Goal: Communication & Community: Answer question/provide support

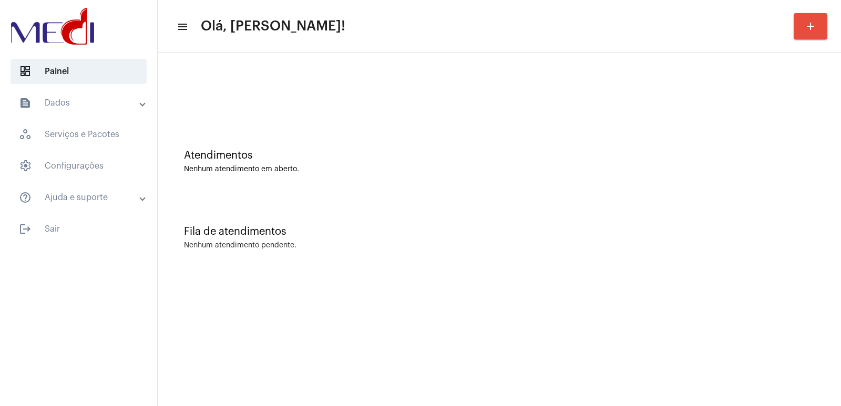
click at [623, 246] on div "Nenhum atendimento pendente." at bounding box center [499, 246] width 631 height 8
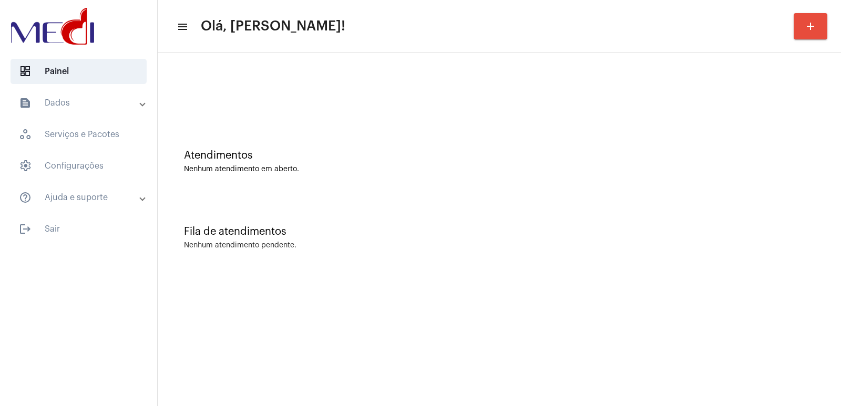
click at [623, 246] on div "Nenhum atendimento pendente." at bounding box center [499, 246] width 631 height 8
click at [252, 394] on mat-sidenav-content "menu Olá, Vivian! add Atendimentos Nenhum atendimento em aberto. Fila de atendi…" at bounding box center [499, 203] width 683 height 406
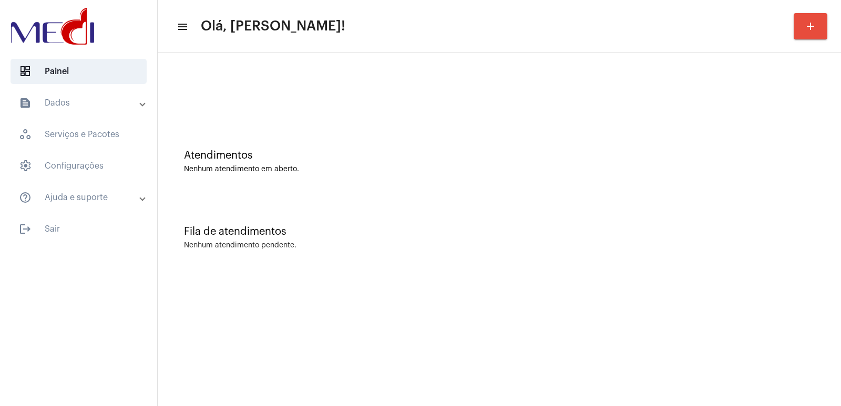
drag, startPoint x: 612, startPoint y: 219, endPoint x: 595, endPoint y: 211, distance: 18.6
click at [612, 219] on div "Fila de atendimentos Nenhum atendimento pendente." at bounding box center [499, 232] width 673 height 76
click at [597, 225] on div "Fila de atendimentos Nenhum atendimento pendente." at bounding box center [499, 232] width 673 height 76
drag, startPoint x: 482, startPoint y: 167, endPoint x: 463, endPoint y: 162, distance: 20.1
click at [482, 167] on div "Nenhum atendimento em aberto." at bounding box center [499, 170] width 631 height 8
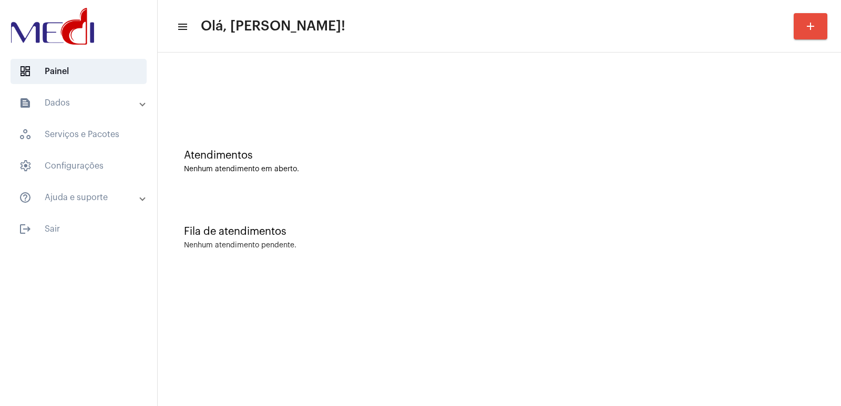
click at [553, 173] on div "Atendimentos Nenhum atendimento em aberto." at bounding box center [499, 156] width 673 height 76
click at [536, 247] on div "Nenhum atendimento pendente." at bounding box center [499, 246] width 631 height 8
click at [463, 183] on div "Atendimentos Nenhum atendimento em aberto." at bounding box center [499, 156] width 673 height 76
drag, startPoint x: 572, startPoint y: 133, endPoint x: 373, endPoint y: 6, distance: 235.8
click at [572, 130] on div "Atendimentos Nenhum atendimento em aberto." at bounding box center [499, 156] width 673 height 76
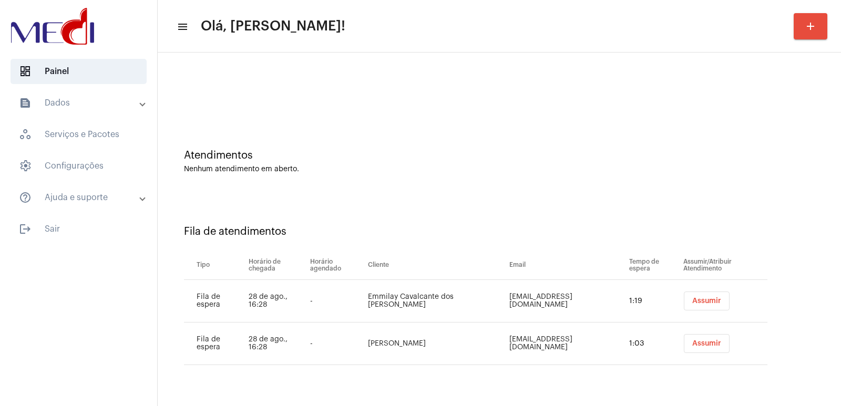
click at [698, 312] on td "Assumir" at bounding box center [723, 301] width 87 height 43
click at [694, 306] on button "Assumir" at bounding box center [707, 301] width 46 height 19
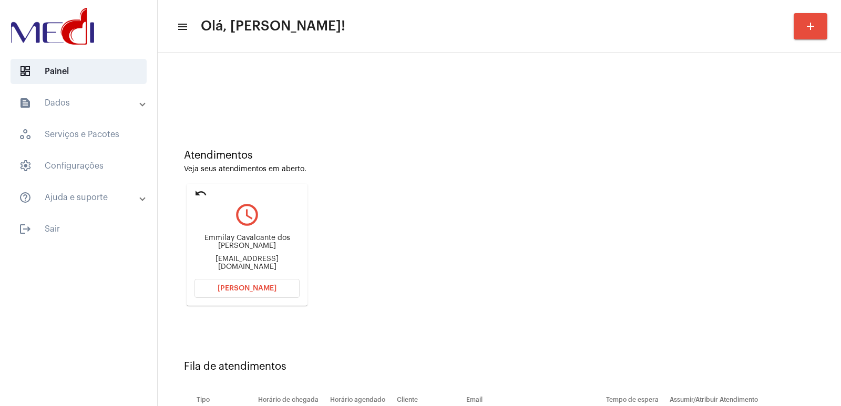
click at [249, 249] on div "Emmilay Cavalcante dos [PERSON_NAME]" at bounding box center [246, 242] width 105 height 16
copy div "Emmilay Cavalcante dos [PERSON_NAME]"
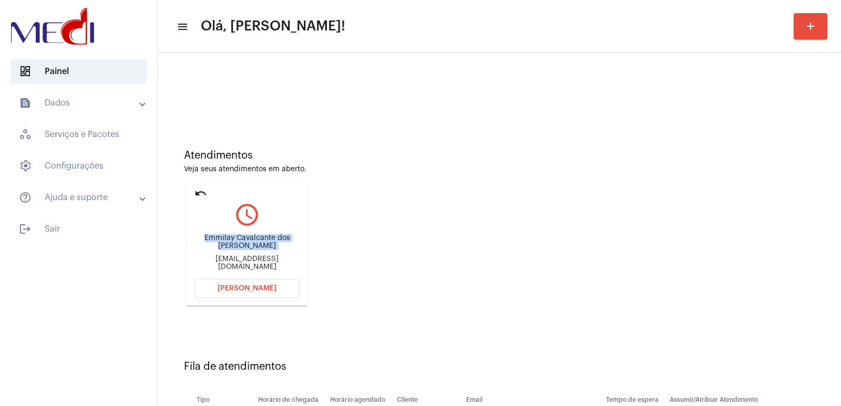
click at [242, 250] on div "Emmilay Cavalcante dos [PERSON_NAME]" at bounding box center [246, 242] width 105 height 16
click at [239, 260] on div "[EMAIL_ADDRESS][DOMAIN_NAME]" at bounding box center [246, 263] width 105 height 16
copy mat-card-content "[EMAIL_ADDRESS][DOMAIN_NAME] [PERSON_NAME]"
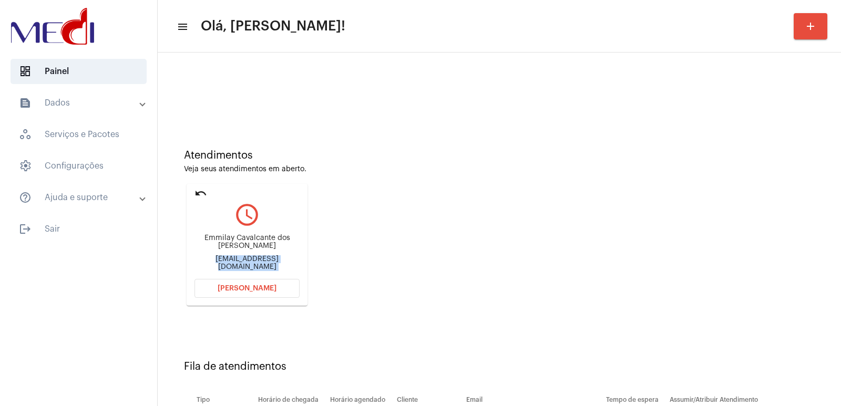
scroll to position [80, 0]
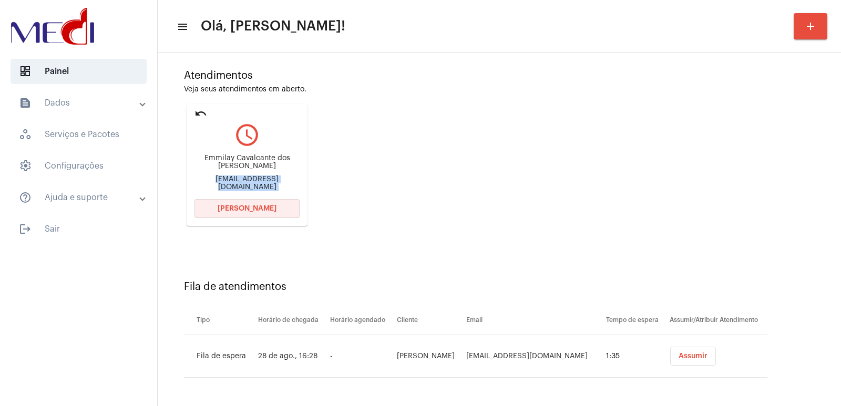
click at [273, 210] on span "[PERSON_NAME]" at bounding box center [247, 208] width 59 height 7
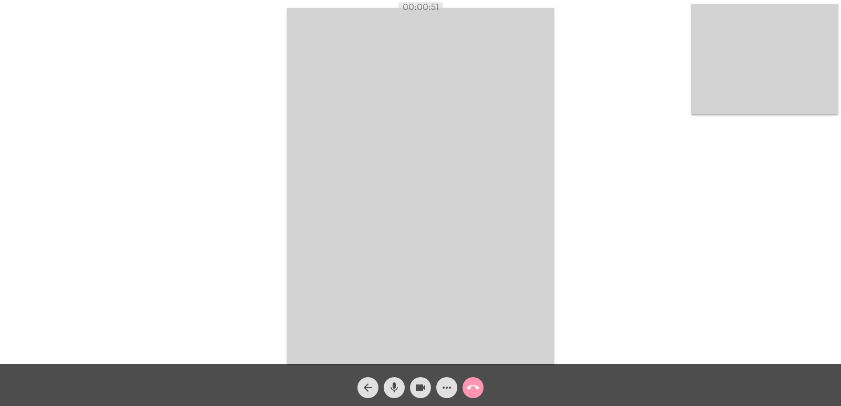
click at [397, 381] on span "mic" at bounding box center [394, 387] width 13 height 21
click at [412, 386] on button "videocam" at bounding box center [420, 387] width 21 height 21
drag, startPoint x: 384, startPoint y: 379, endPoint x: 389, endPoint y: 379, distance: 5.8
click at [384, 379] on div "mic_off" at bounding box center [394, 385] width 26 height 26
drag, startPoint x: 389, startPoint y: 379, endPoint x: 404, endPoint y: 385, distance: 15.5
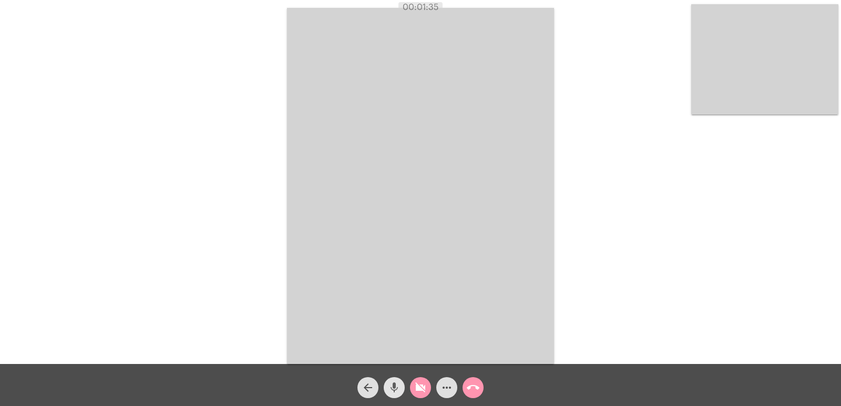
click at [390, 379] on span "mic" at bounding box center [394, 387] width 13 height 21
click at [400, 386] on button "mic_off" at bounding box center [394, 387] width 21 height 21
click at [413, 386] on button "videocam_off" at bounding box center [420, 387] width 21 height 21
click at [551, 258] on video at bounding box center [420, 186] width 267 height 356
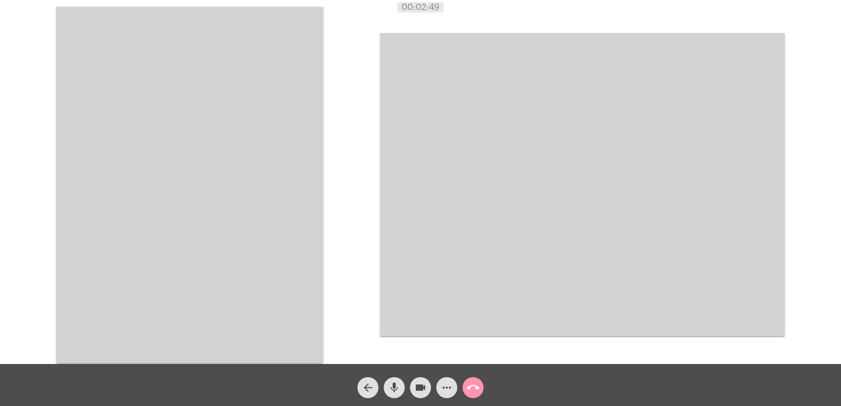
click at [306, 204] on video at bounding box center [189, 185] width 267 height 356
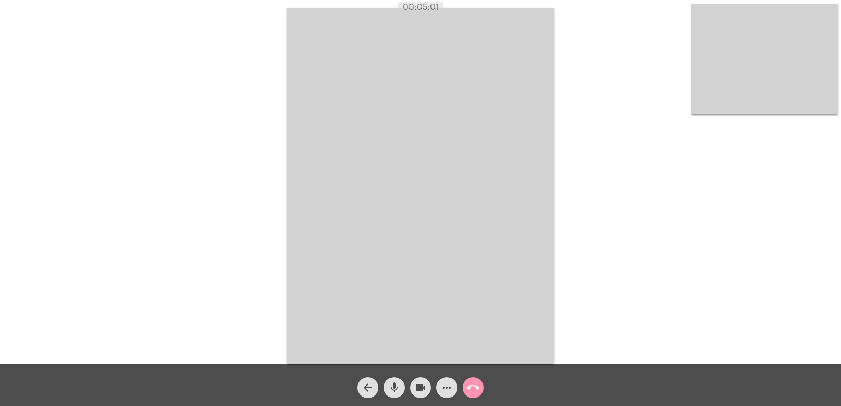
click at [534, 257] on video at bounding box center [420, 186] width 267 height 356
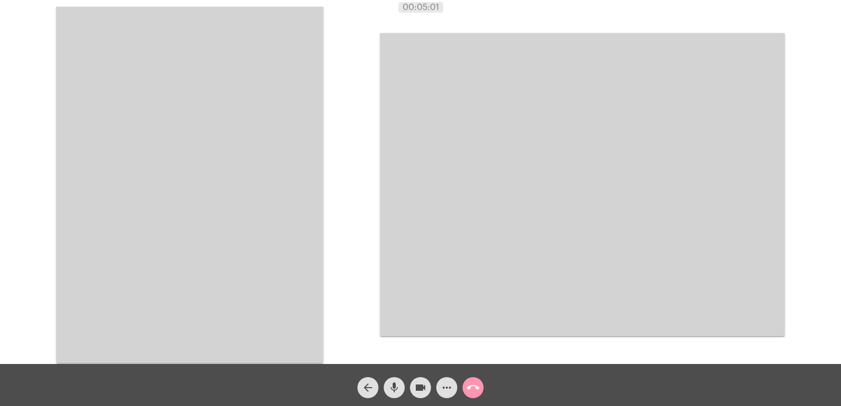
click at [275, 210] on video at bounding box center [189, 185] width 267 height 356
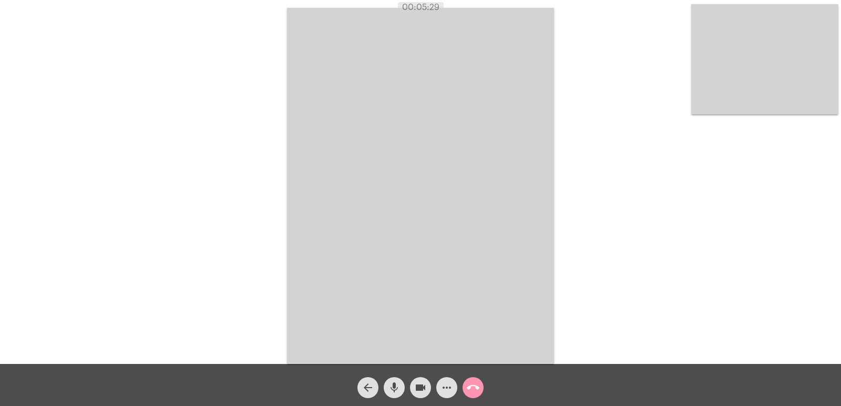
click at [478, 383] on mat-icon "call_end" at bounding box center [473, 387] width 13 height 13
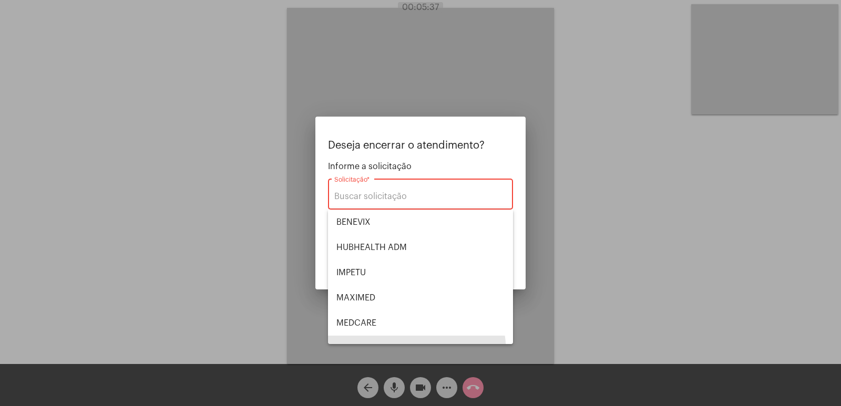
click at [387, 336] on span "POSITIVA" at bounding box center [420, 348] width 168 height 25
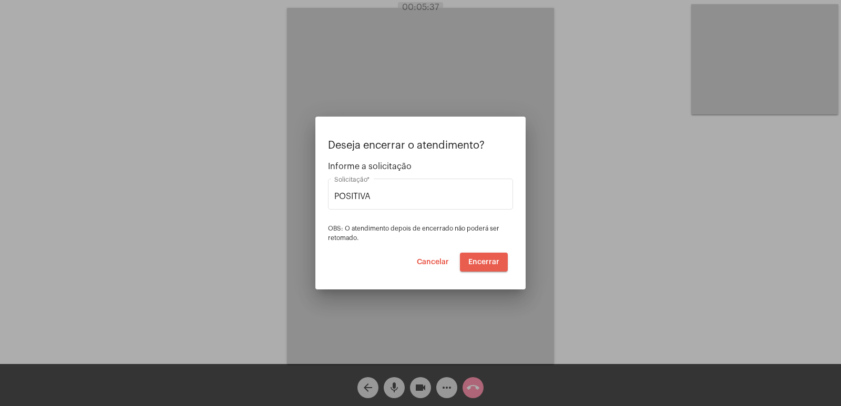
click at [488, 263] on span "Encerrar" at bounding box center [483, 262] width 31 height 7
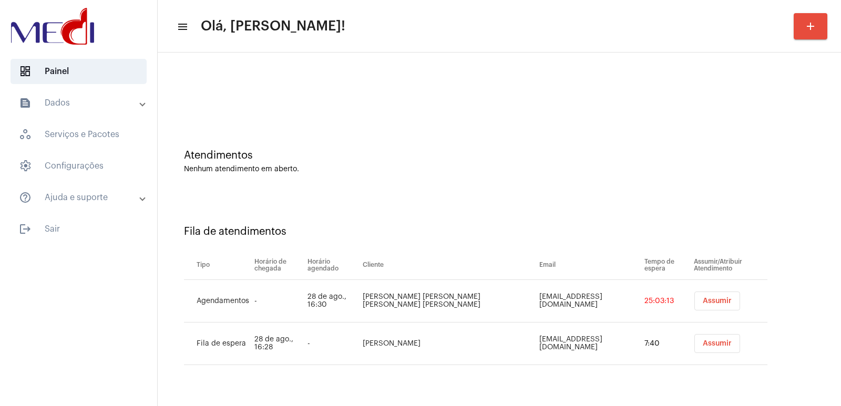
click at [720, 309] on button "Assumir" at bounding box center [717, 301] width 46 height 19
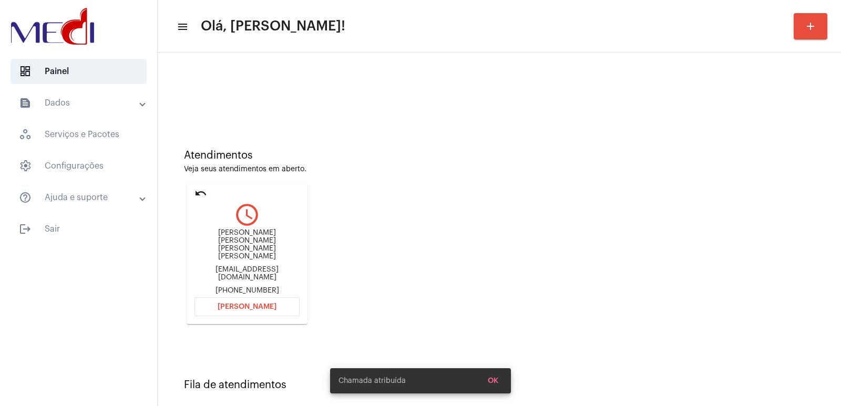
click at [237, 229] on div "[PERSON_NAME] [PERSON_NAME] [PERSON_NAME] [PERSON_NAME] [EMAIL_ADDRESS][DOMAIN_…" at bounding box center [246, 262] width 105 height 66
click at [236, 234] on div "[PERSON_NAME] [PERSON_NAME] [PERSON_NAME] [PERSON_NAME]" at bounding box center [246, 245] width 105 height 32
copy div "[PERSON_NAME] [PERSON_NAME] [PERSON_NAME] [PERSON_NAME]"
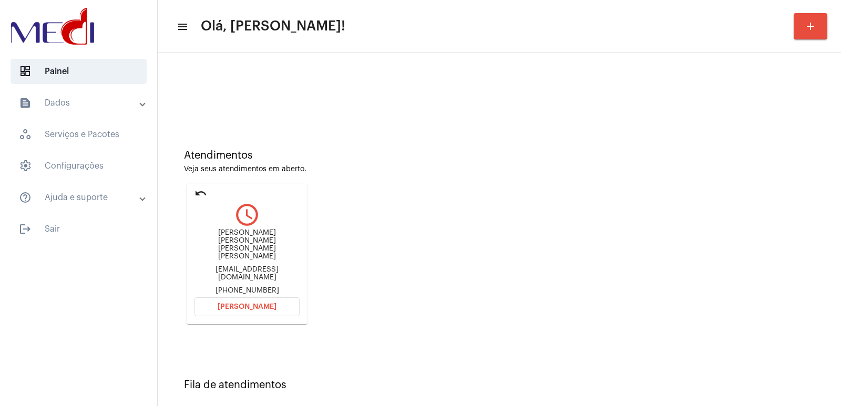
click at [272, 292] on mat-card-content "query_builder [PERSON_NAME] [PERSON_NAME] [PERSON_NAME] [PERSON_NAME] [EMAIL_AD…" at bounding box center [246, 246] width 105 height 97
click at [252, 297] on button "[PERSON_NAME]" at bounding box center [246, 306] width 105 height 19
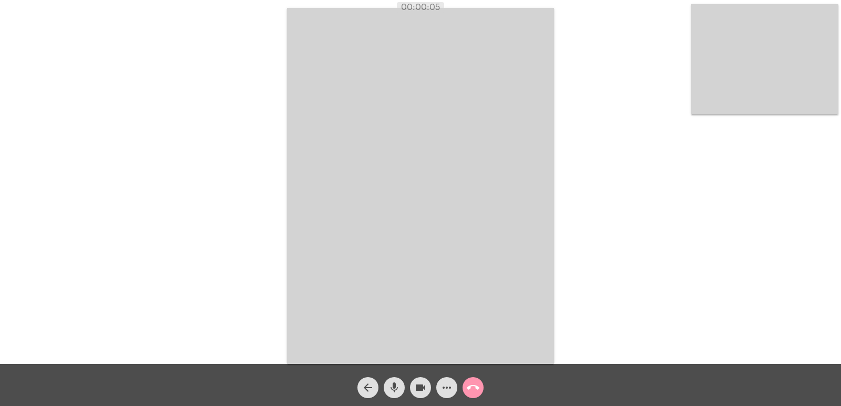
click at [490, 264] on video at bounding box center [420, 186] width 267 height 356
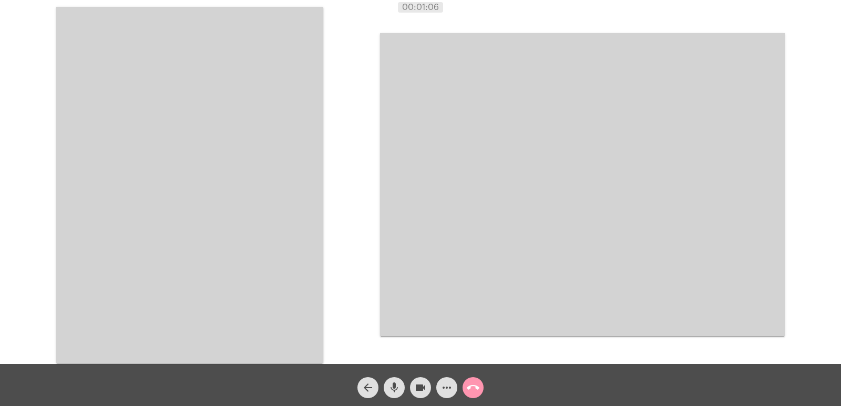
drag, startPoint x: 403, startPoint y: 8, endPoint x: 496, endPoint y: 0, distance: 93.4
click at [492, 2] on app-call "00:01:06 Acessando Câmera e Microfone... arrow_back mic videocam more_horiz cal…" at bounding box center [420, 203] width 841 height 406
click at [498, 0] on div "Acessando Câmera e Microfone..." at bounding box center [420, 182] width 841 height 364
drag, startPoint x: 402, startPoint y: 4, endPoint x: 483, endPoint y: 2, distance: 81.5
click at [480, 2] on app-call "00:01:07 Acessando Câmera e Microfone... arrow_back mic videocam more_horiz cal…" at bounding box center [420, 203] width 841 height 406
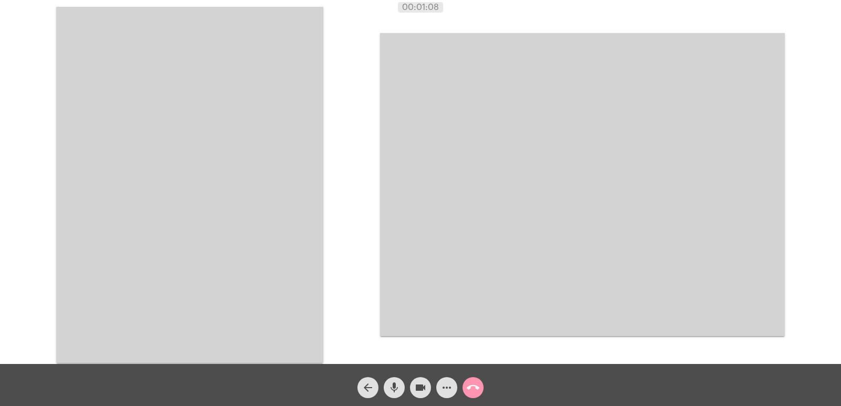
click at [490, 2] on div "Acessando Câmera e Microfone..." at bounding box center [420, 184] width 839 height 364
click at [395, 4] on div "00:01:08" at bounding box center [420, 7] width 841 height 9
click at [548, 211] on video at bounding box center [582, 184] width 405 height 303
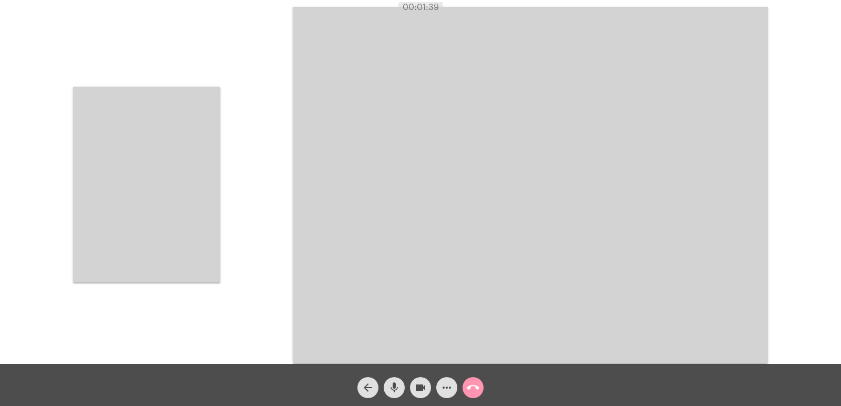
drag, startPoint x: 146, startPoint y: 191, endPoint x: 170, endPoint y: 199, distance: 26.1
click at [146, 191] on video at bounding box center [146, 185] width 147 height 196
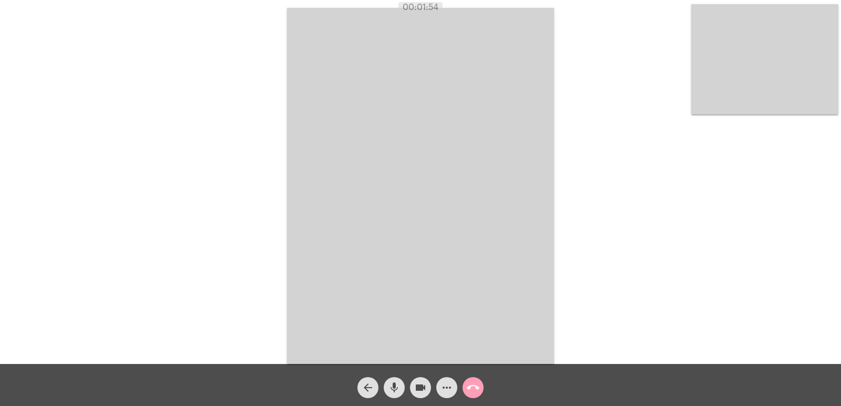
click at [478, 389] on mat-icon "call_end" at bounding box center [473, 387] width 13 height 13
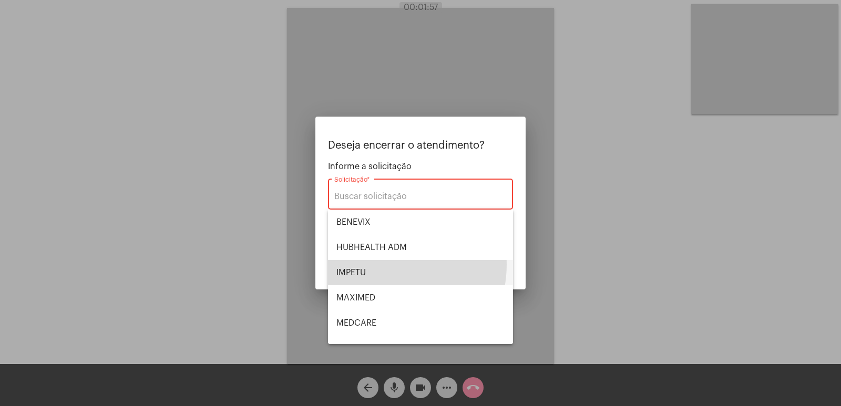
click at [379, 264] on span "IMPETU" at bounding box center [420, 272] width 168 height 25
type input "IMPETU"
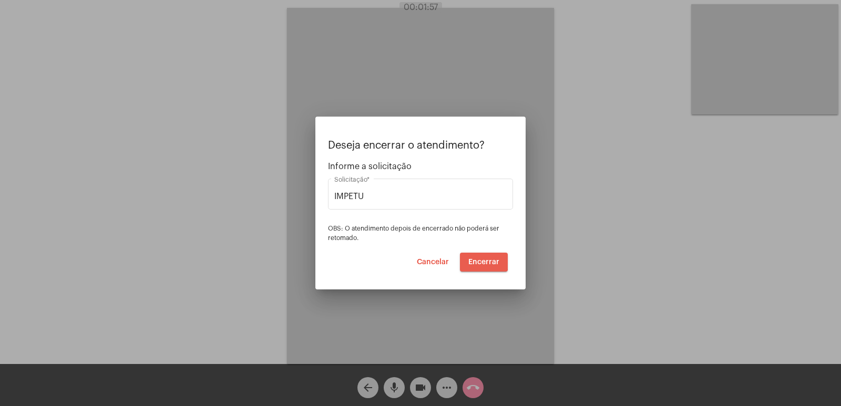
click at [480, 259] on span "Encerrar" at bounding box center [483, 262] width 31 height 7
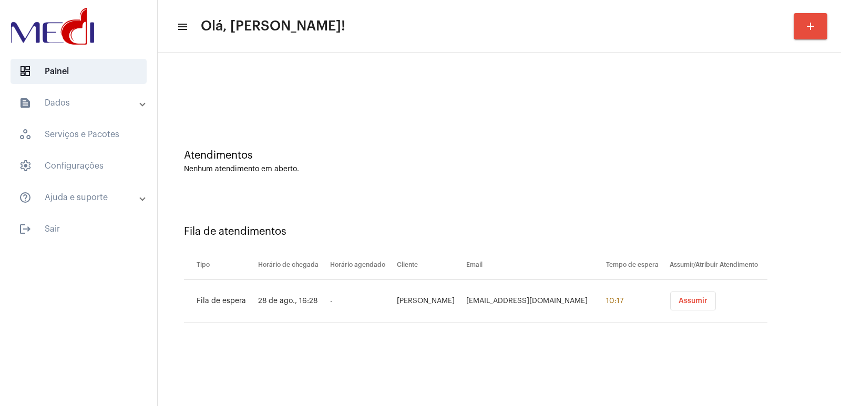
click at [697, 298] on span "Assumir" at bounding box center [692, 300] width 29 height 7
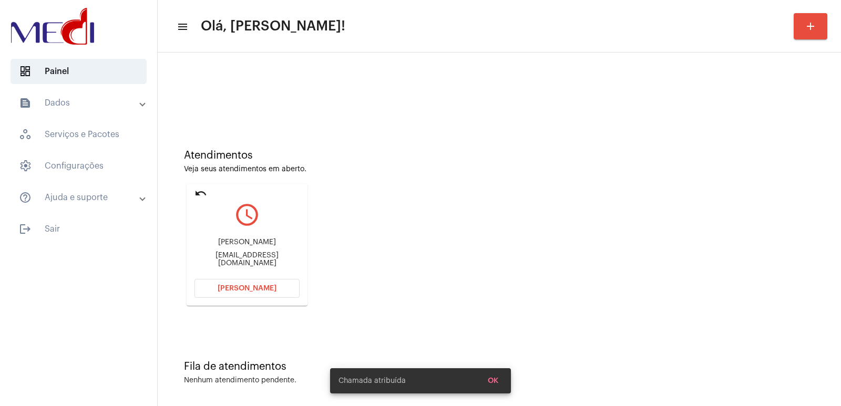
click at [229, 241] on div "[PERSON_NAME]" at bounding box center [246, 243] width 105 height 8
copy div "[PERSON_NAME]"
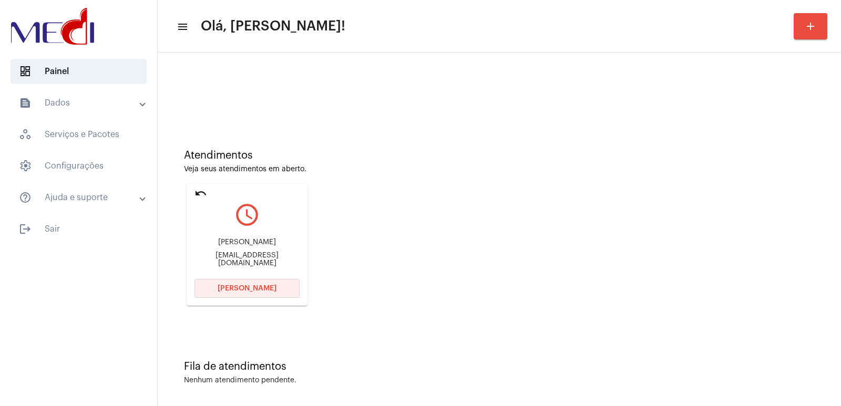
click at [252, 291] on span "[PERSON_NAME]" at bounding box center [247, 288] width 59 height 7
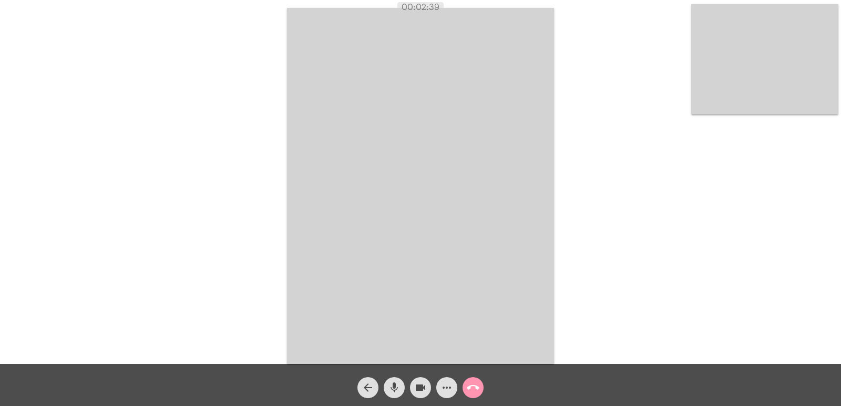
drag, startPoint x: 402, startPoint y: 11, endPoint x: 515, endPoint y: 24, distance: 113.7
click at [497, 14] on app-call "00:02:39 Acessando Câmera e Microfone... arrow_back mic videocam more_horiz cal…" at bounding box center [420, 203] width 841 height 406
click at [591, 145] on div "Acessando Câmera e Microfone..." at bounding box center [420, 185] width 839 height 364
click at [470, 204] on video at bounding box center [420, 186] width 267 height 356
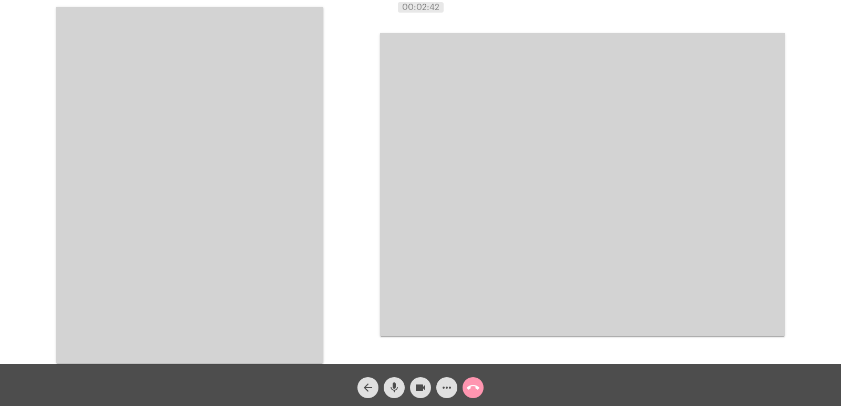
click at [106, 216] on video at bounding box center [189, 185] width 267 height 356
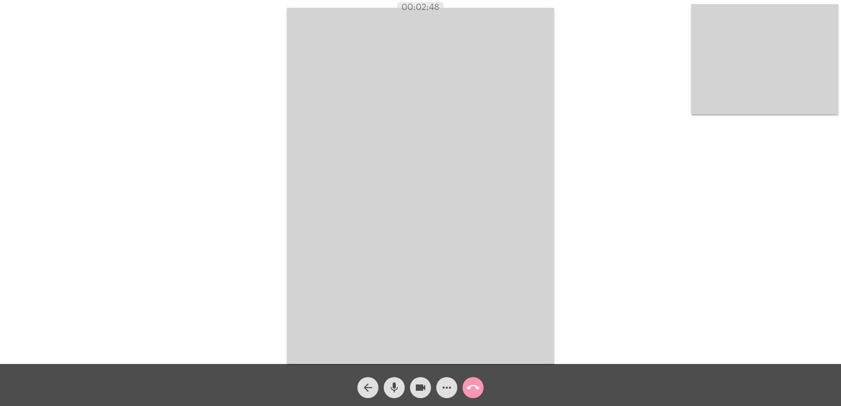
drag, startPoint x: 404, startPoint y: 8, endPoint x: 703, endPoint y: 319, distance: 431.5
click at [703, 319] on app-call "00:02:48 Acessando Câmera e Microfone... arrow_back mic videocam more_horiz cal…" at bounding box center [420, 203] width 841 height 406
click at [654, 300] on div "Acessando Câmera e Microfone..." at bounding box center [420, 185] width 839 height 364
click at [476, 387] on mat-icon "call_end" at bounding box center [473, 387] width 13 height 13
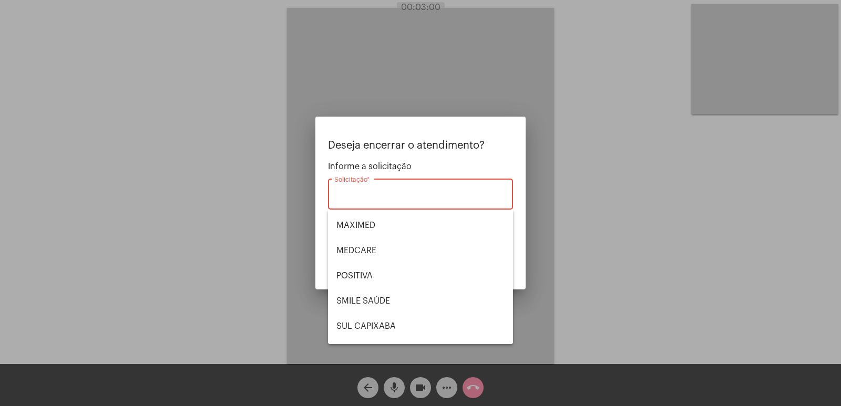
scroll to position [118, 0]
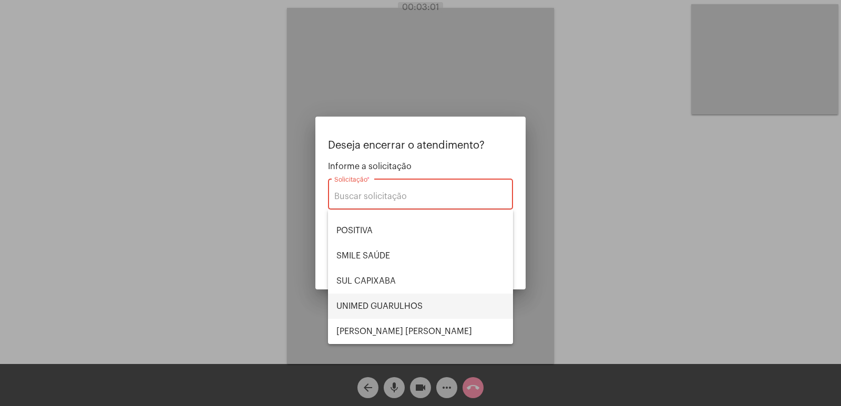
click at [358, 307] on span "UNIMED GUARULHOS" at bounding box center [420, 306] width 168 height 25
type input "UNIMED GUARULHOS"
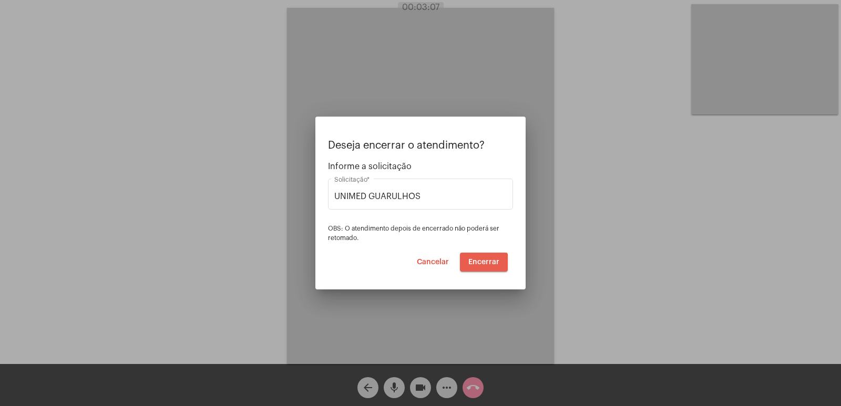
click at [478, 264] on span "Encerrar" at bounding box center [483, 262] width 31 height 7
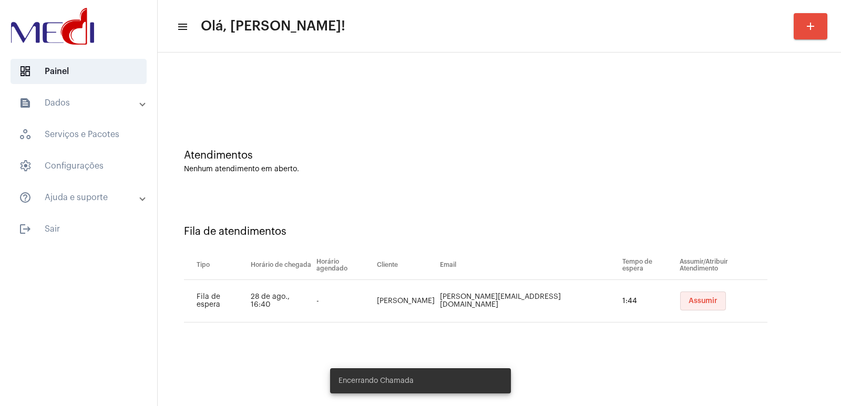
click at [680, 301] on button "Assumir" at bounding box center [703, 301] width 46 height 19
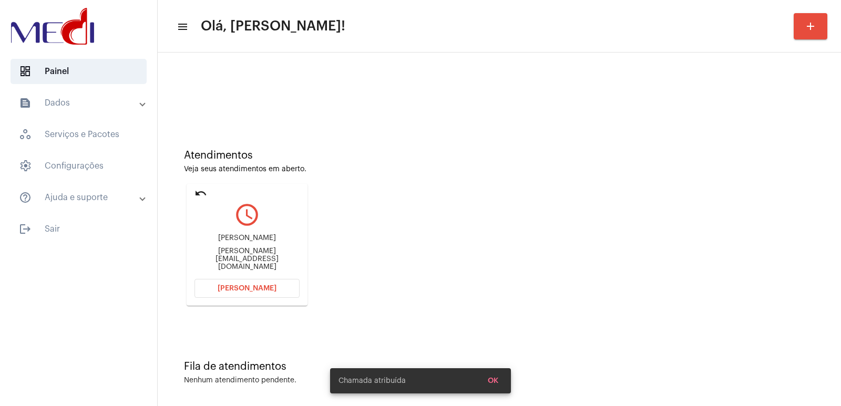
click at [265, 254] on div "[PERSON_NAME] [PERSON_NAME][EMAIL_ADDRESS][DOMAIN_NAME]" at bounding box center [246, 252] width 105 height 47
copy mat-card-content "[PERSON_NAME][EMAIL_ADDRESS][DOMAIN_NAME] Abrir Chamada"
click at [256, 286] on span "[PERSON_NAME]" at bounding box center [247, 288] width 59 height 7
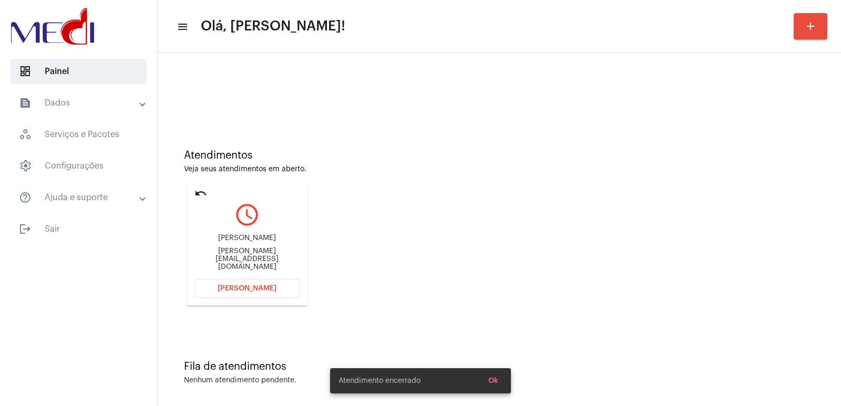
click at [487, 380] on button "Ok" at bounding box center [493, 380] width 27 height 19
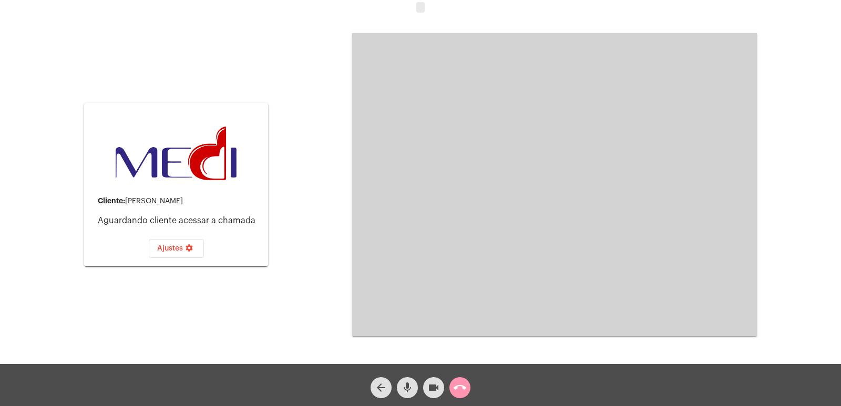
click at [519, 242] on video at bounding box center [554, 184] width 405 height 303
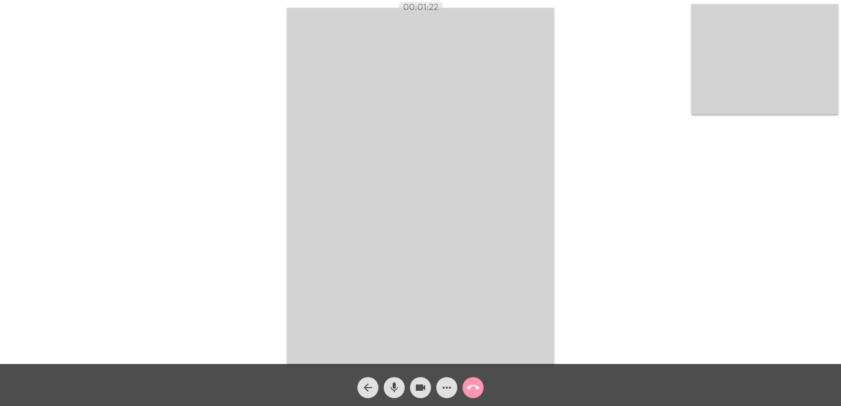
click at [461, 383] on div "call_end" at bounding box center [473, 385] width 26 height 26
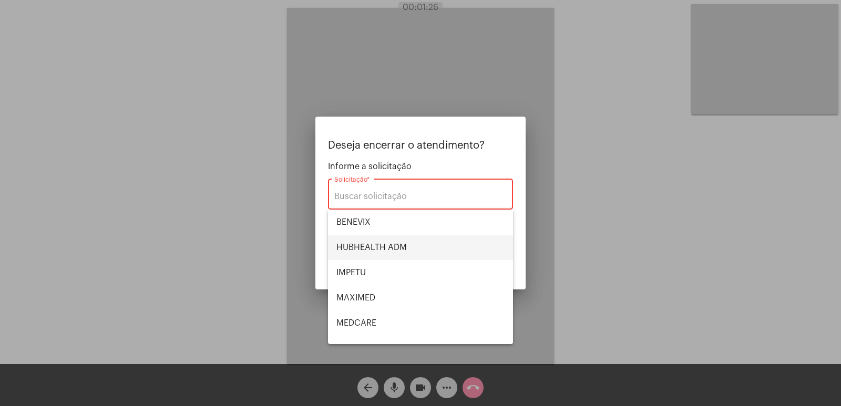
click at [389, 241] on span "HUBHEALTH ADM" at bounding box center [420, 247] width 168 height 25
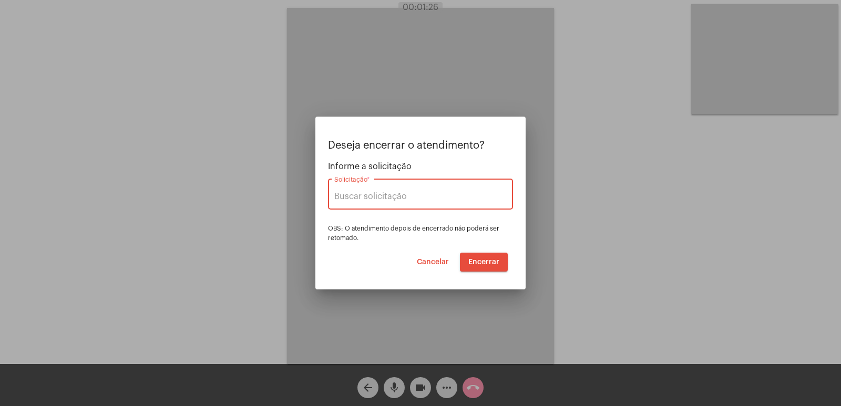
type input "HUBHEALTH ADM"
click at [492, 262] on span "Encerrar" at bounding box center [483, 262] width 31 height 7
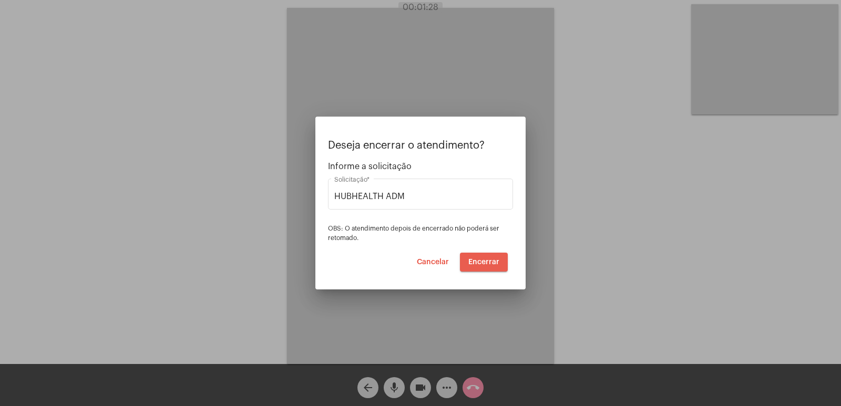
click at [492, 262] on span "Encerrar" at bounding box center [483, 262] width 31 height 7
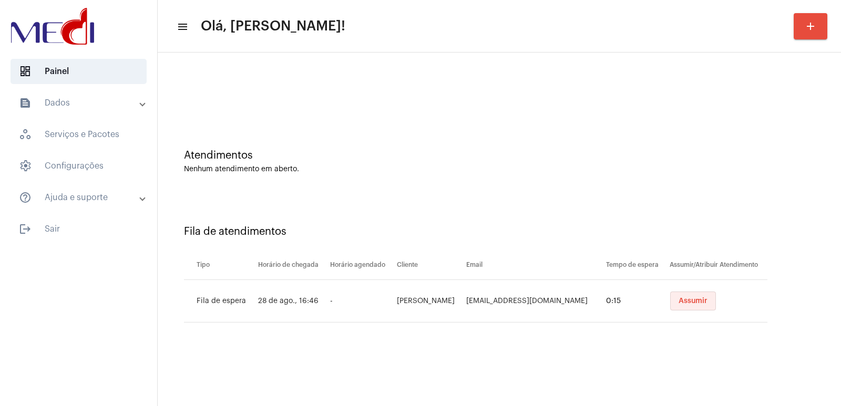
click at [675, 296] on button "Assumir" at bounding box center [693, 301] width 46 height 19
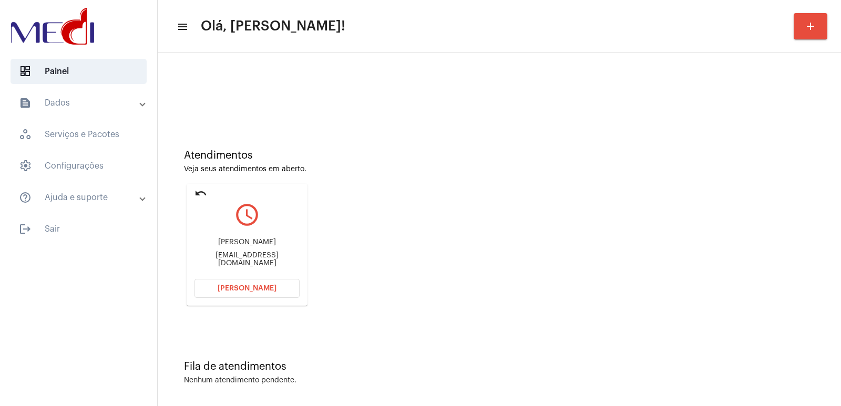
drag, startPoint x: 749, startPoint y: 228, endPoint x: 730, endPoint y: 225, distance: 18.7
click at [745, 228] on div "Atendimentos Veja seus atendimentos em aberto. undo query_builder [PERSON_NAME]…" at bounding box center [499, 223] width 673 height 211
click at [243, 260] on div "[EMAIL_ADDRESS][DOMAIN_NAME]" at bounding box center [246, 260] width 105 height 16
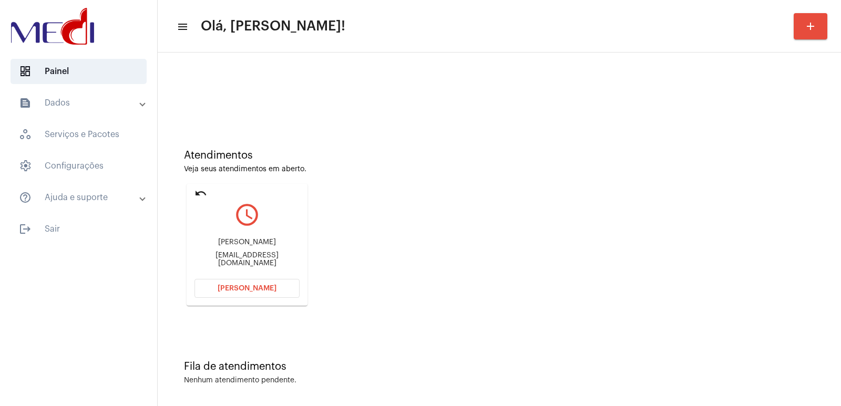
copy mat-card-content "[EMAIL_ADDRESS][DOMAIN_NAME] [PERSON_NAME]"
click at [242, 287] on span "[PERSON_NAME]" at bounding box center [247, 288] width 59 height 7
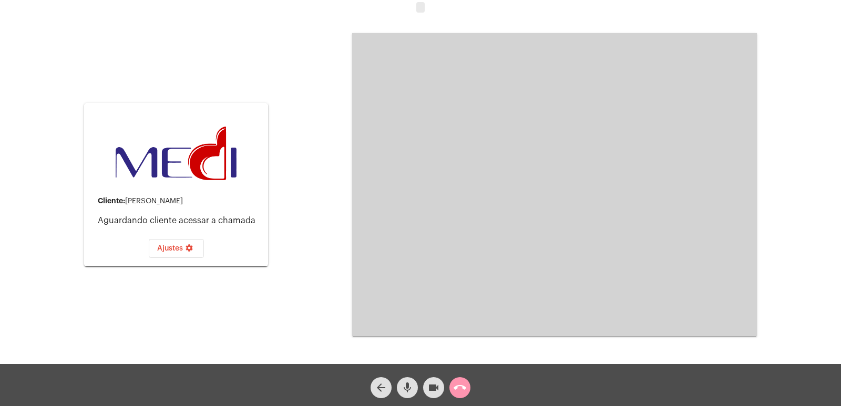
click at [502, 241] on video at bounding box center [554, 184] width 405 height 303
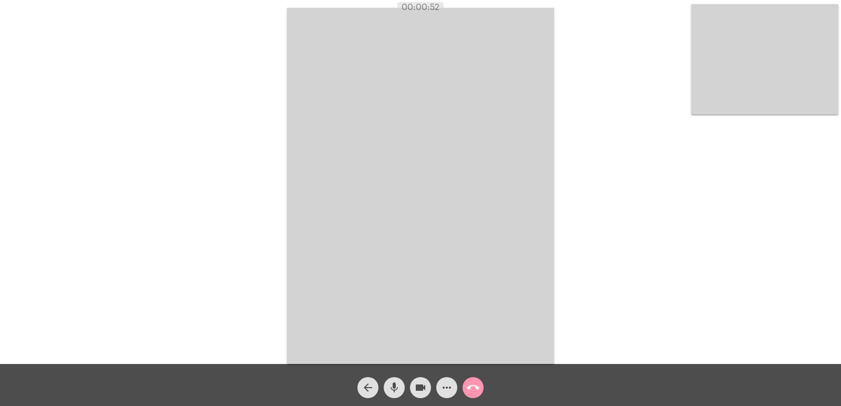
click at [396, 386] on mat-icon "mic" at bounding box center [394, 387] width 13 height 13
click at [417, 388] on mat-icon "videocam" at bounding box center [420, 387] width 13 height 13
click at [396, 385] on mat-icon "mic_off" at bounding box center [394, 387] width 13 height 13
click at [422, 383] on mat-icon "videocam_off" at bounding box center [420, 387] width 13 height 13
click at [476, 389] on mat-icon "call_end" at bounding box center [473, 387] width 13 height 13
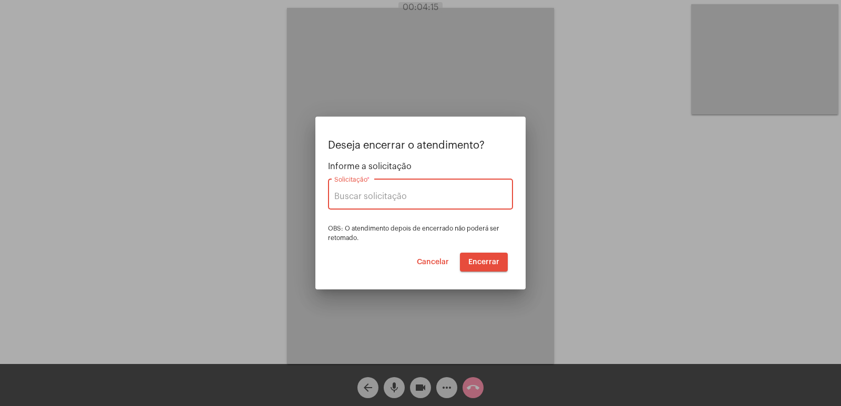
type input "UNIMED GUARULHOS"
click at [485, 271] on button "Encerrar" at bounding box center [484, 262] width 48 height 19
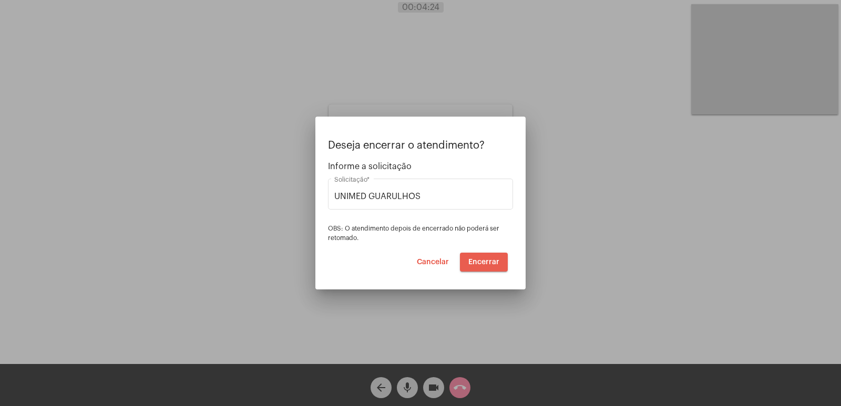
click at [486, 259] on span "Encerrar" at bounding box center [483, 262] width 31 height 7
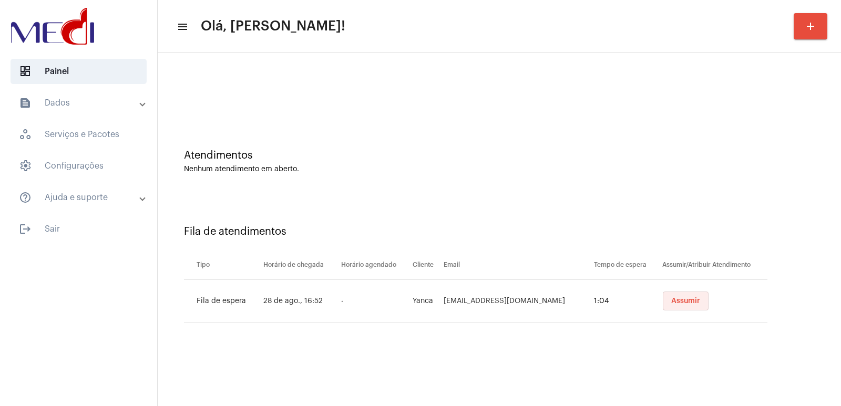
click at [675, 307] on button "Assumir" at bounding box center [686, 301] width 46 height 19
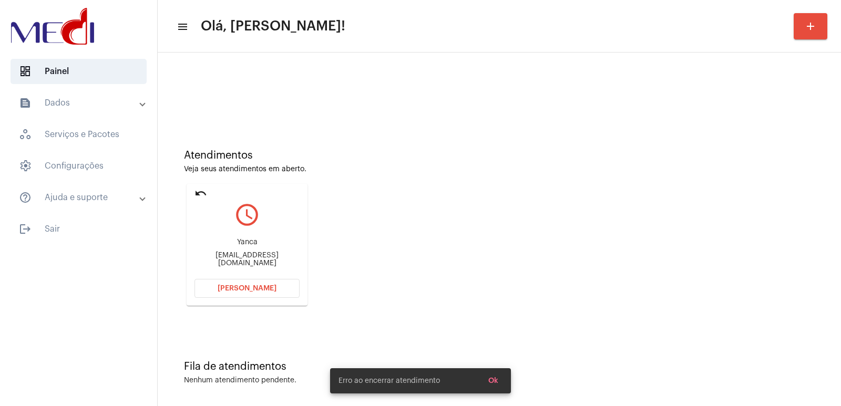
click at [245, 256] on div "[EMAIL_ADDRESS][DOMAIN_NAME]" at bounding box center [246, 260] width 105 height 16
click at [245, 259] on div "[EMAIL_ADDRESS][DOMAIN_NAME]" at bounding box center [246, 260] width 105 height 16
copy mat-card-content "[EMAIL_ADDRESS][DOMAIN_NAME] Abrir Chamada"
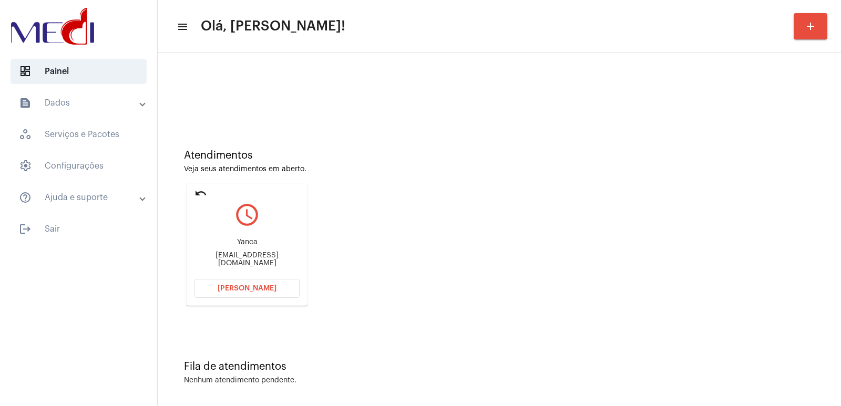
click at [256, 288] on span "[PERSON_NAME]" at bounding box center [247, 288] width 59 height 7
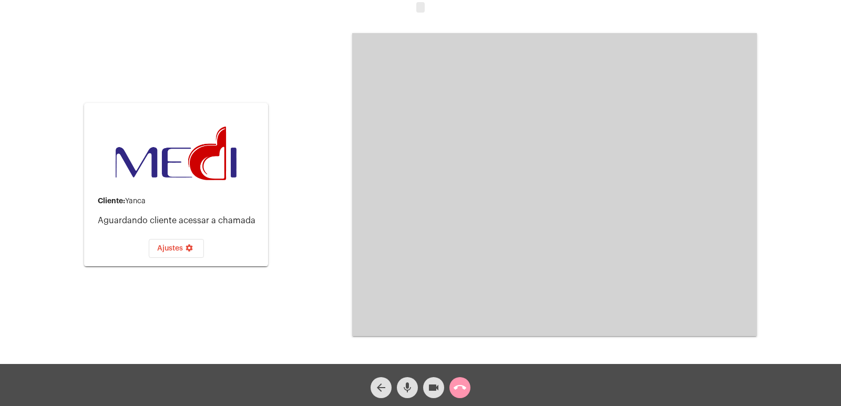
click at [663, 235] on video at bounding box center [554, 184] width 405 height 303
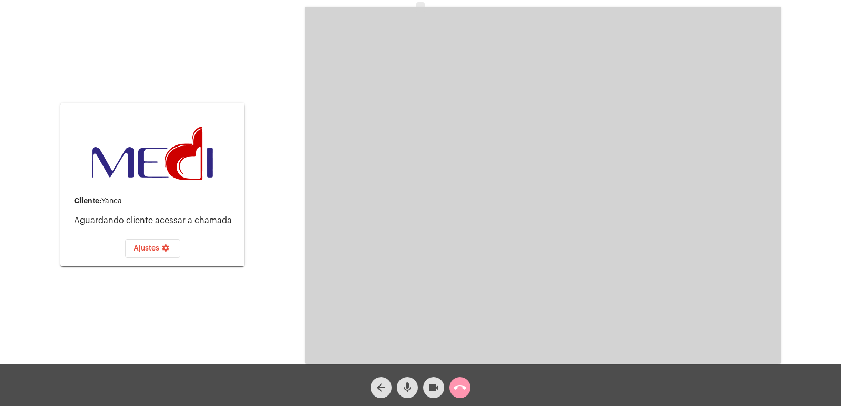
click at [329, 219] on video at bounding box center [542, 185] width 475 height 356
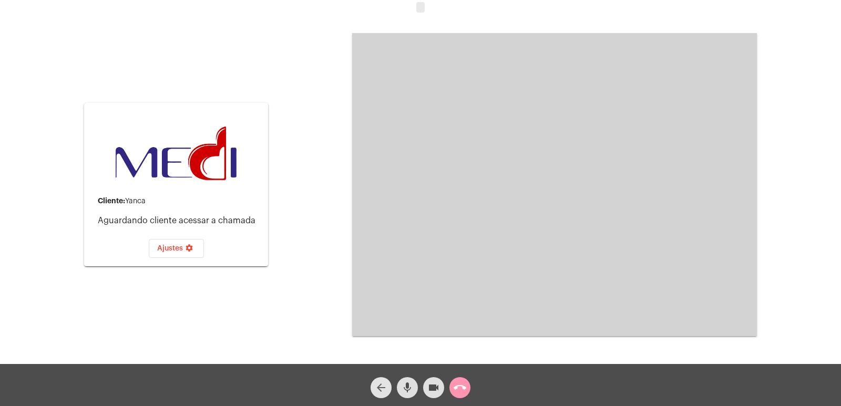
click at [386, 388] on mat-icon "arrow_back" at bounding box center [381, 387] width 13 height 13
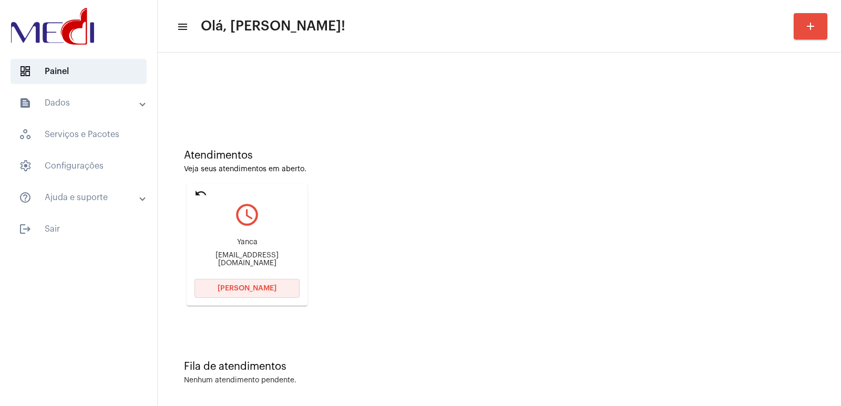
click at [268, 283] on button "[PERSON_NAME]" at bounding box center [246, 288] width 105 height 19
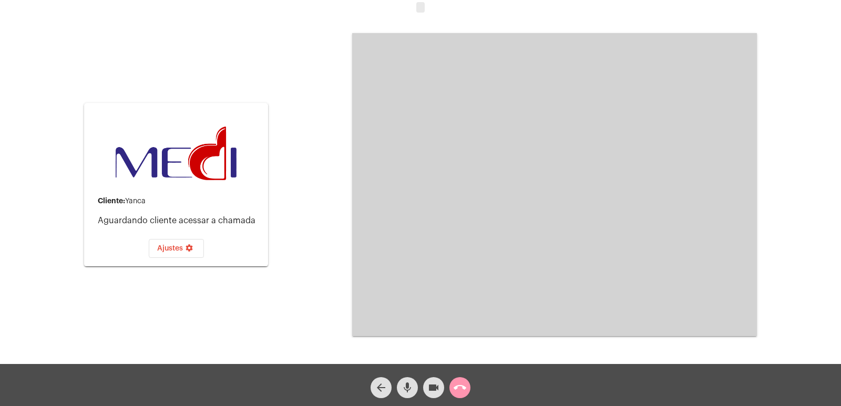
click at [625, 274] on video at bounding box center [554, 184] width 405 height 303
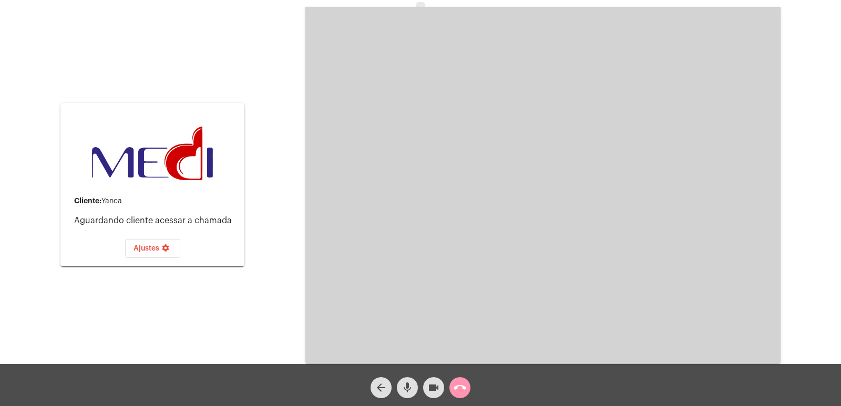
click at [610, 199] on video at bounding box center [542, 185] width 475 height 356
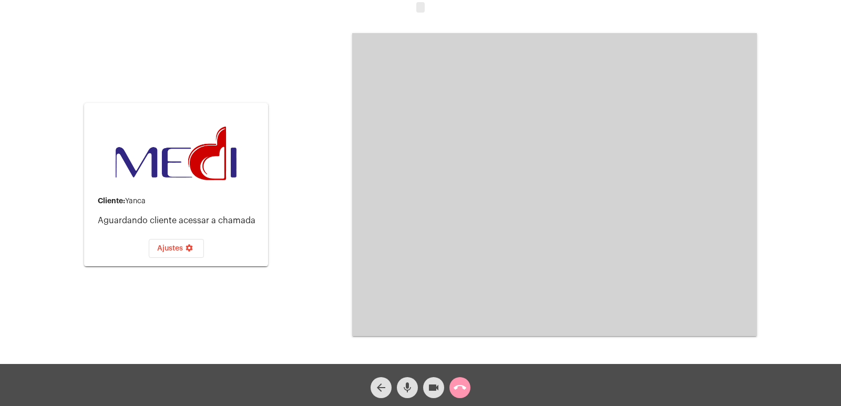
click at [738, 112] on video at bounding box center [554, 184] width 405 height 303
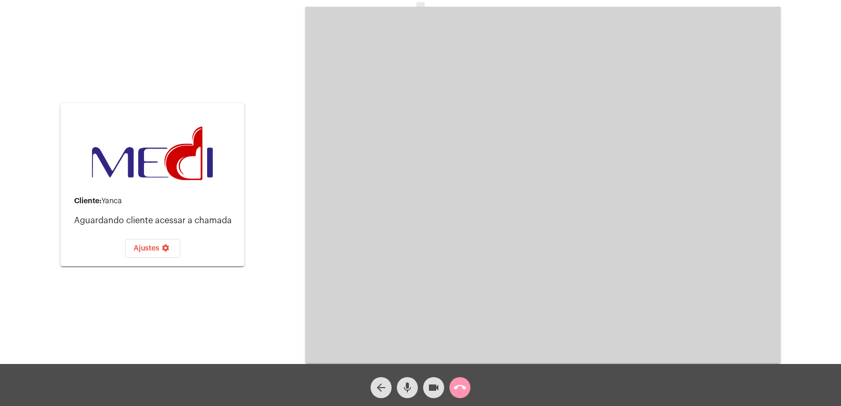
drag, startPoint x: 637, startPoint y: 220, endPoint x: 621, endPoint y: 256, distance: 40.0
click at [637, 220] on video at bounding box center [542, 185] width 475 height 356
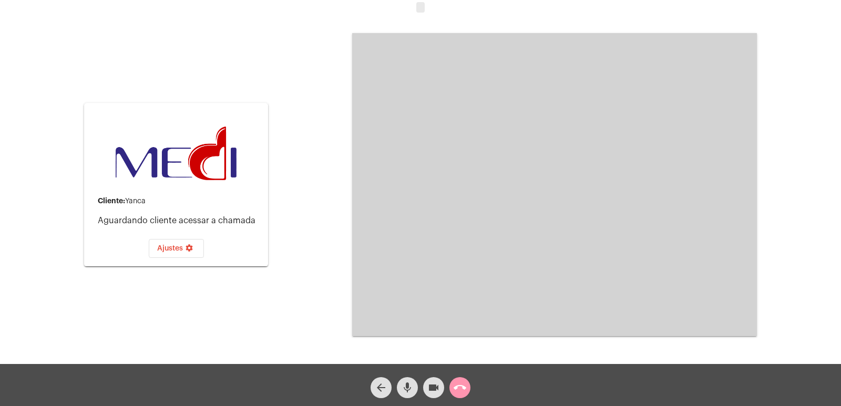
click at [384, 388] on mat-icon "arrow_back" at bounding box center [381, 387] width 13 height 13
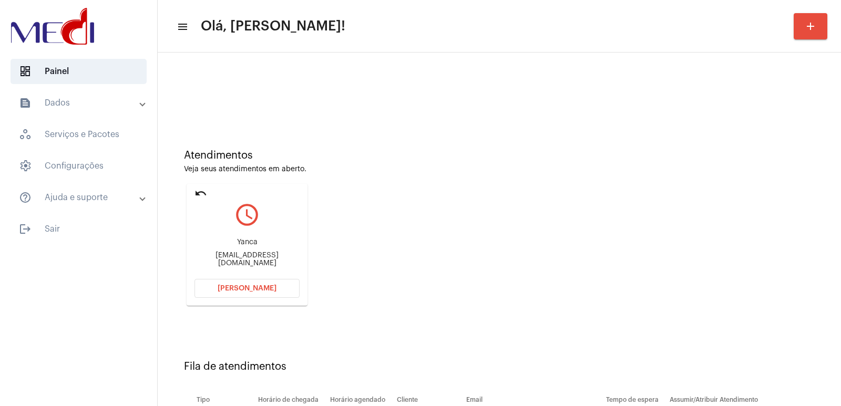
click at [236, 285] on span "[PERSON_NAME]" at bounding box center [247, 288] width 59 height 7
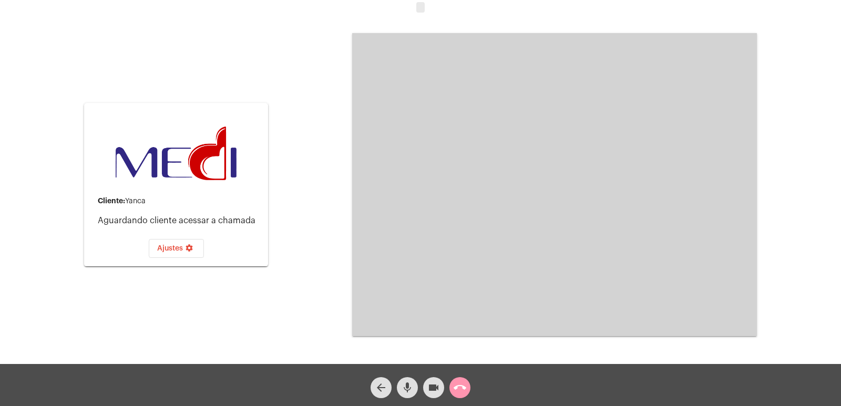
click at [468, 386] on button "call_end" at bounding box center [459, 387] width 21 height 21
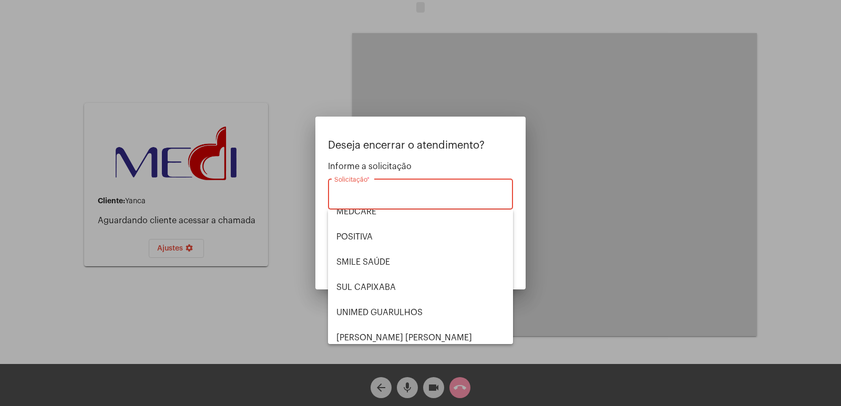
scroll to position [118, 0]
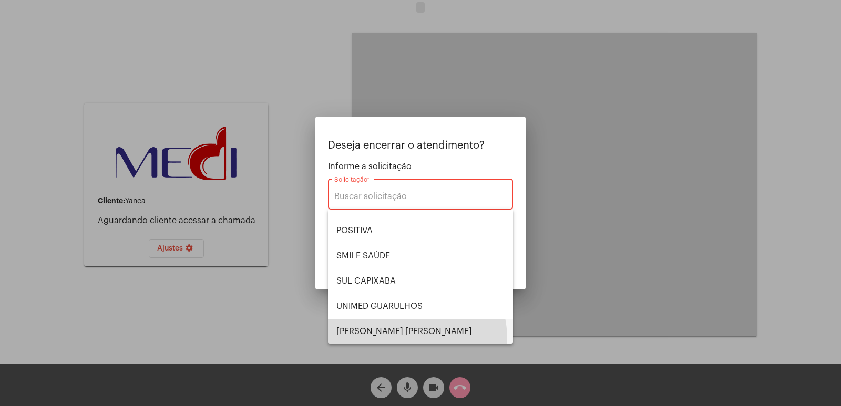
click at [399, 339] on span "[PERSON_NAME] [PERSON_NAME]" at bounding box center [420, 331] width 168 height 25
type input "[PERSON_NAME] [PERSON_NAME]"
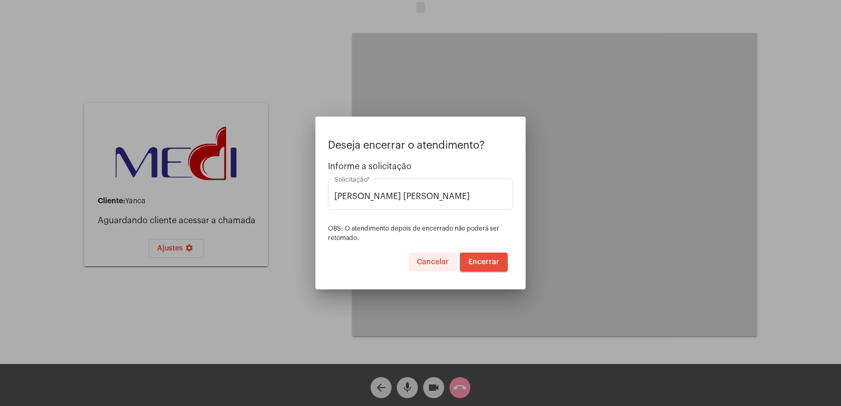
click at [441, 260] on span "Cancelar" at bounding box center [433, 262] width 32 height 7
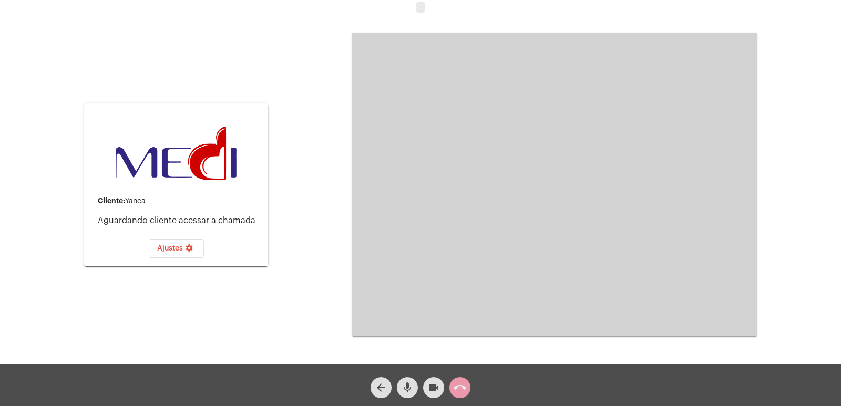
click at [463, 380] on span "call_end" at bounding box center [459, 387] width 13 height 21
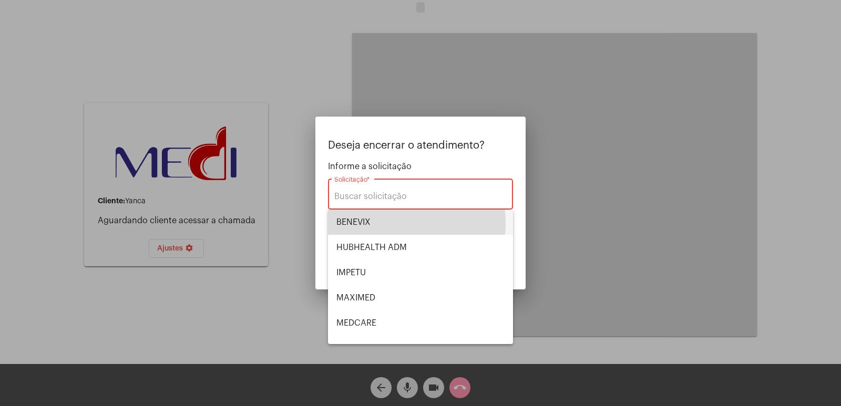
drag, startPoint x: 388, startPoint y: 223, endPoint x: 466, endPoint y: 267, distance: 89.4
click at [388, 224] on span "BENEVIX" at bounding box center [420, 222] width 168 height 25
type input "BENEVIX"
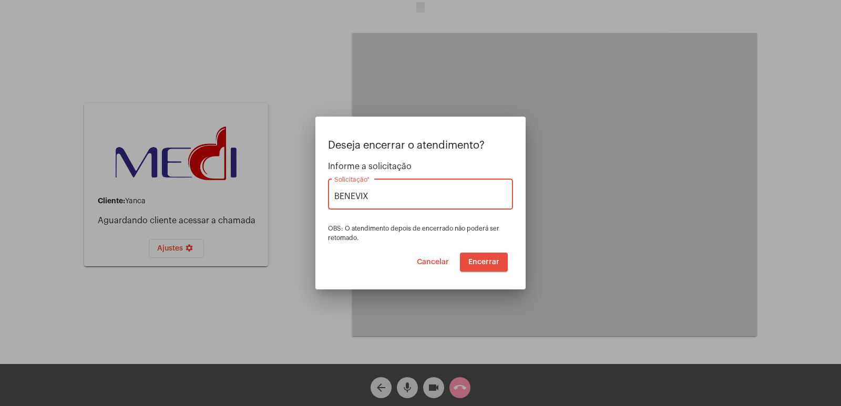
click at [439, 256] on button "Cancelar" at bounding box center [432, 262] width 49 height 19
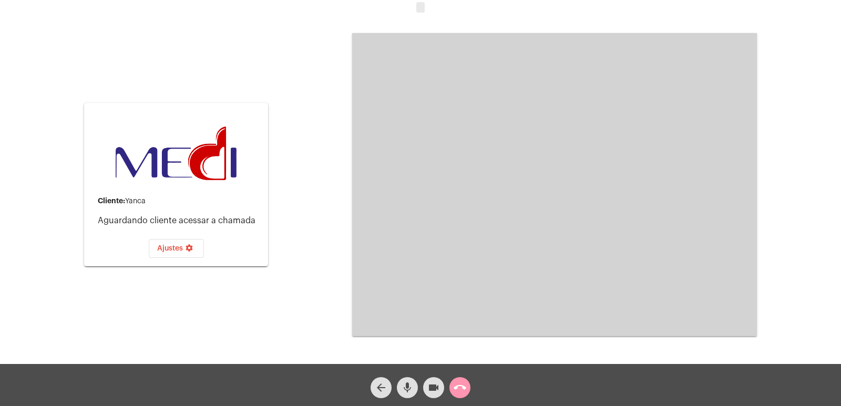
click at [456, 377] on span "call_end" at bounding box center [459, 387] width 13 height 21
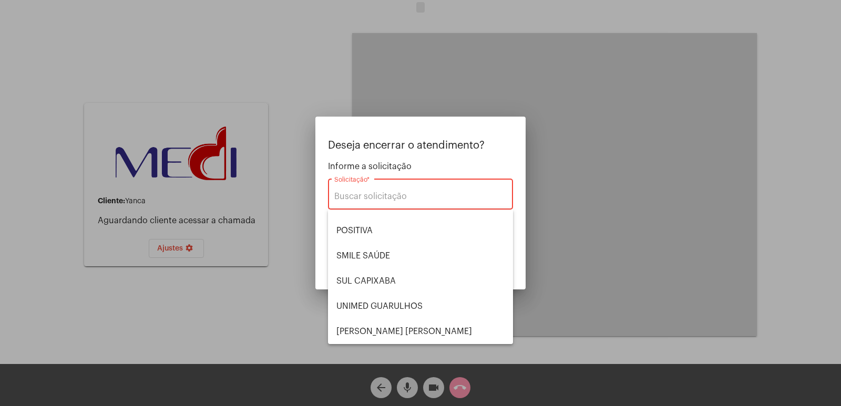
drag, startPoint x: 430, startPoint y: 387, endPoint x: 434, endPoint y: 376, distance: 12.3
click at [430, 387] on div at bounding box center [420, 203] width 841 height 406
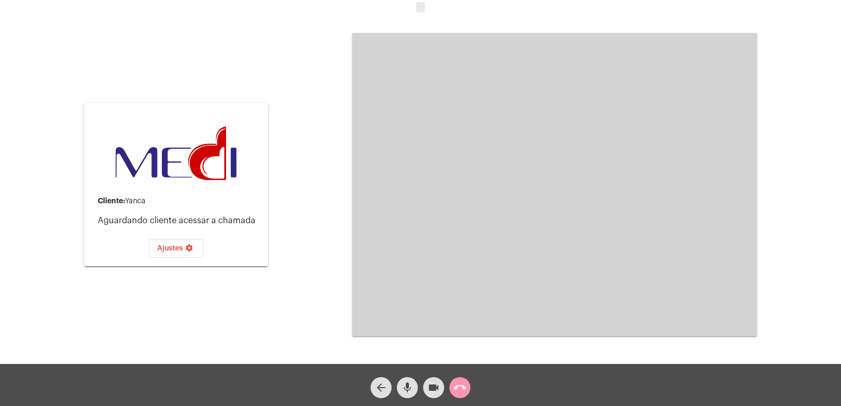
click at [469, 377] on div "call_end" at bounding box center [460, 385] width 26 height 26
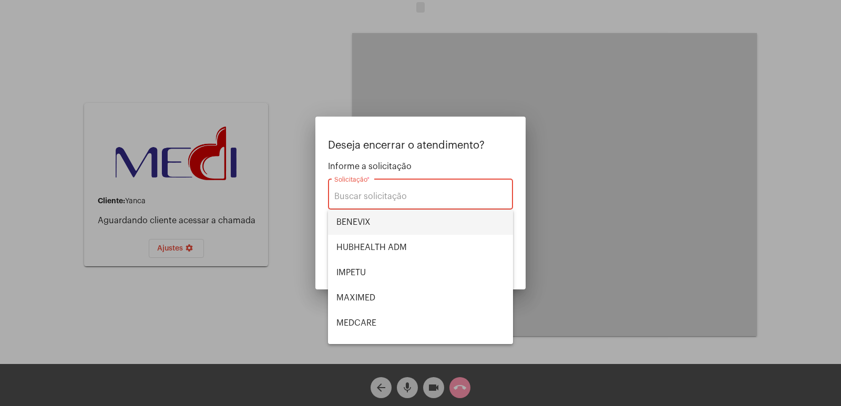
click at [393, 229] on span "BENEVIX" at bounding box center [420, 222] width 168 height 25
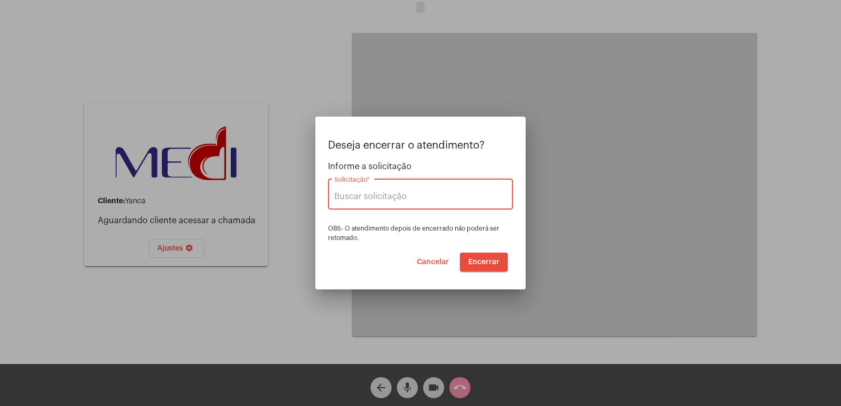
type input "BENEVIX"
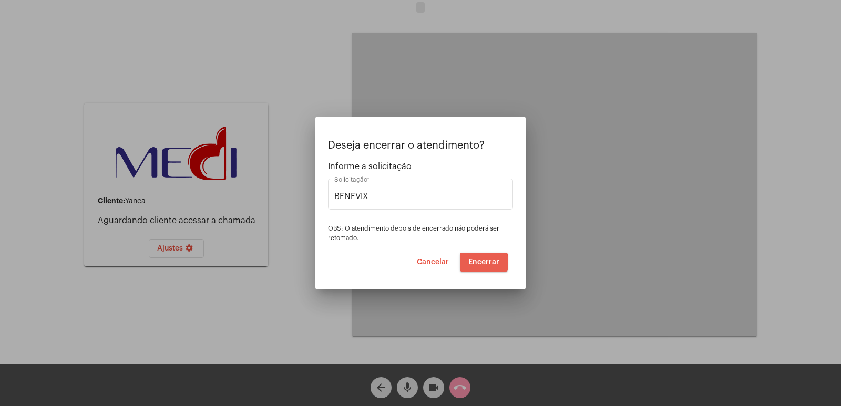
click at [469, 263] on span "Encerrar" at bounding box center [483, 262] width 31 height 7
click at [470, 262] on span "Encerrar" at bounding box center [483, 262] width 31 height 7
click at [476, 260] on span "Encerrar" at bounding box center [483, 262] width 31 height 7
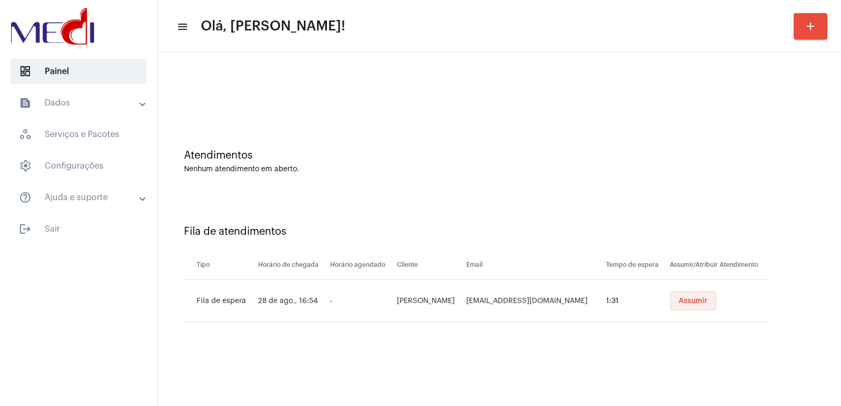
click at [684, 303] on span "Assumir" at bounding box center [692, 300] width 29 height 7
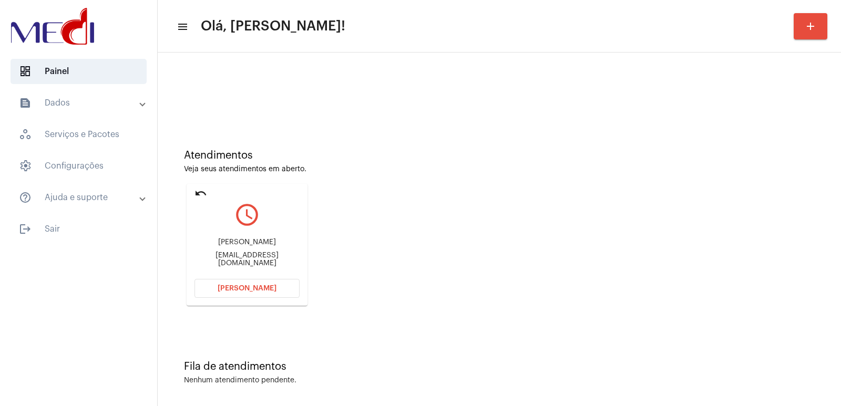
click at [582, 246] on div "Atendimentos Veja seus atendimentos em aberto. undo query_builder [PERSON_NAME]…" at bounding box center [499, 223] width 673 height 211
click at [248, 243] on div "[PERSON_NAME]" at bounding box center [246, 243] width 105 height 8
copy div "[PERSON_NAME]"
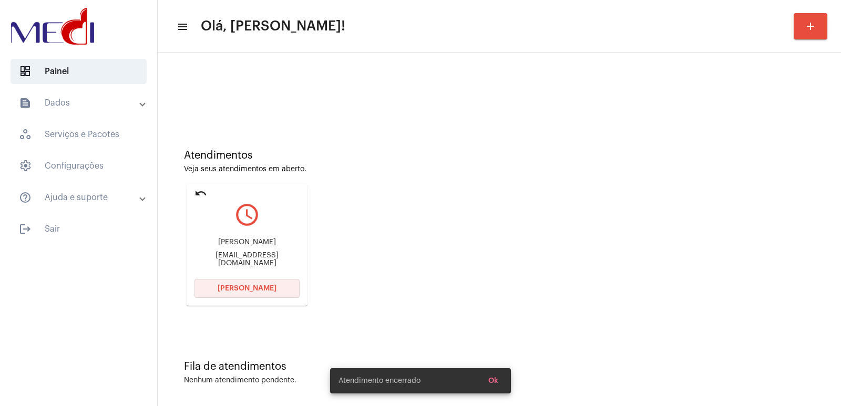
click at [241, 292] on button "[PERSON_NAME]" at bounding box center [246, 288] width 105 height 19
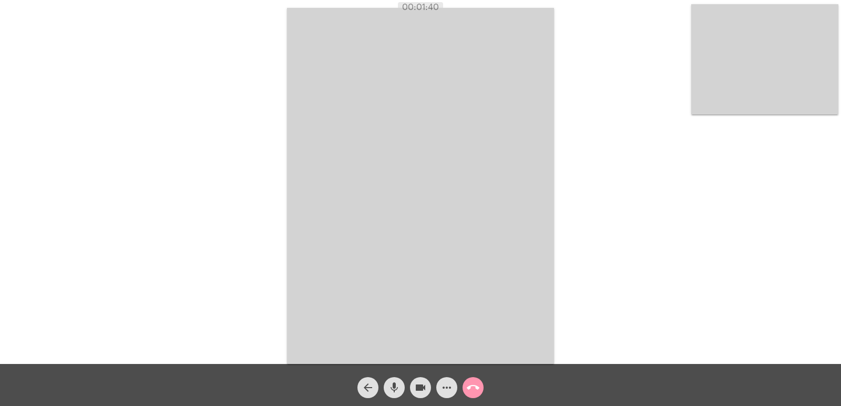
drag, startPoint x: 564, startPoint y: 244, endPoint x: 382, endPoint y: 146, distance: 206.7
click at [564, 244] on div "Acessando Câmera e Microfone..." at bounding box center [420, 185] width 839 height 364
click at [476, 389] on mat-icon "call_end" at bounding box center [473, 387] width 13 height 13
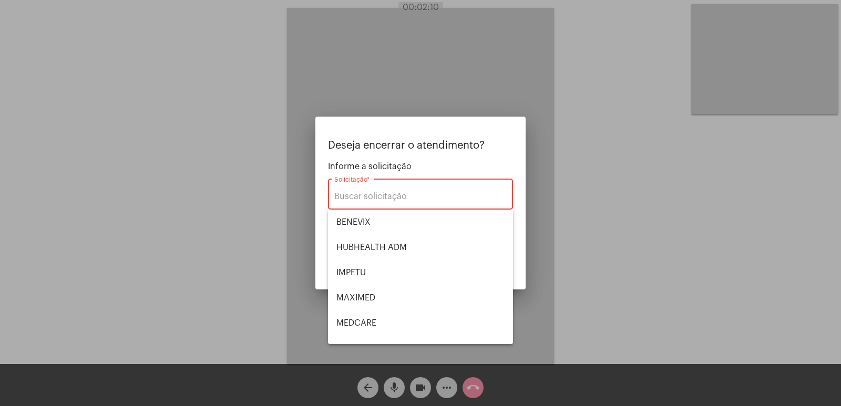
click at [402, 312] on div at bounding box center [420, 203] width 841 height 406
type input "UNIMED GUARULHOS"
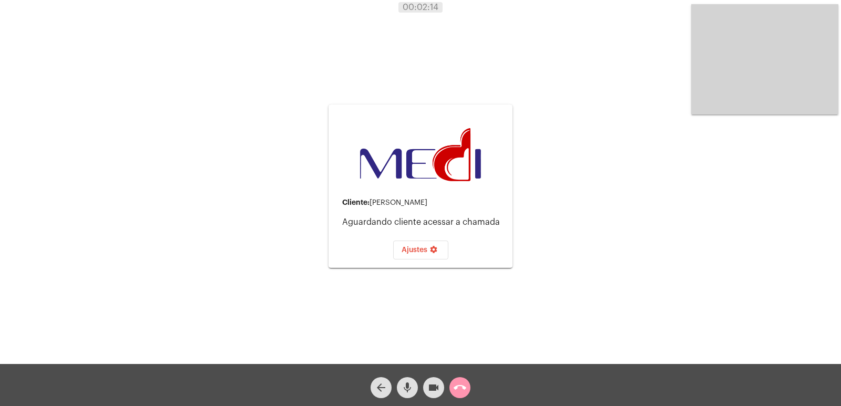
click at [467, 391] on button "call_end" at bounding box center [459, 387] width 21 height 21
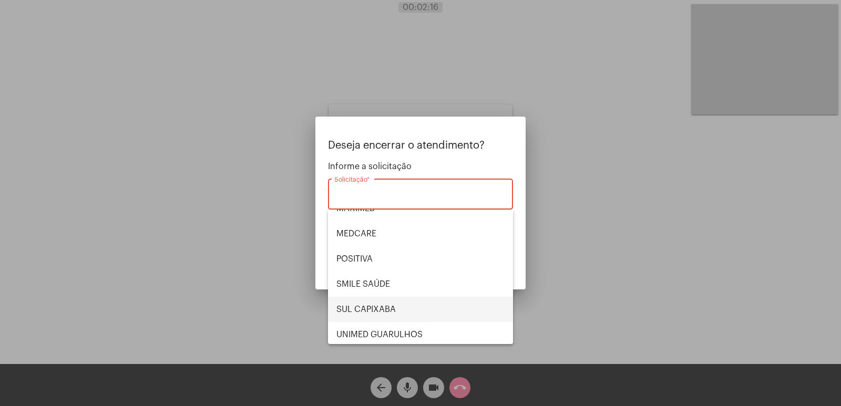
scroll to position [118, 0]
click at [437, 300] on span "UNIMED GUARULHOS" at bounding box center [420, 306] width 168 height 25
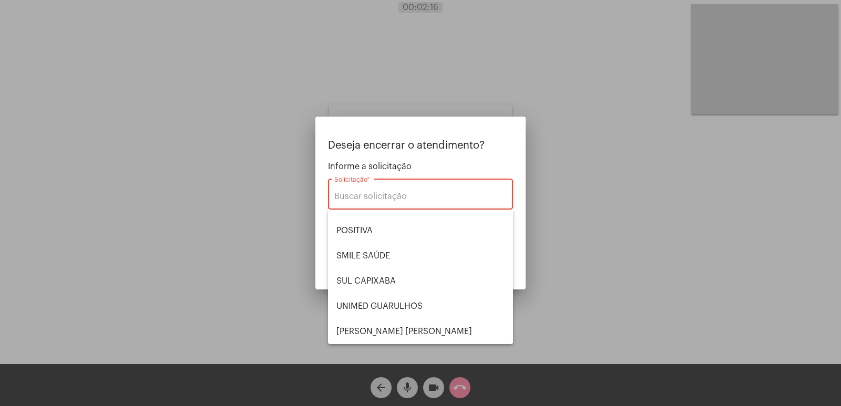
type input "UNIMED GUARULHOS"
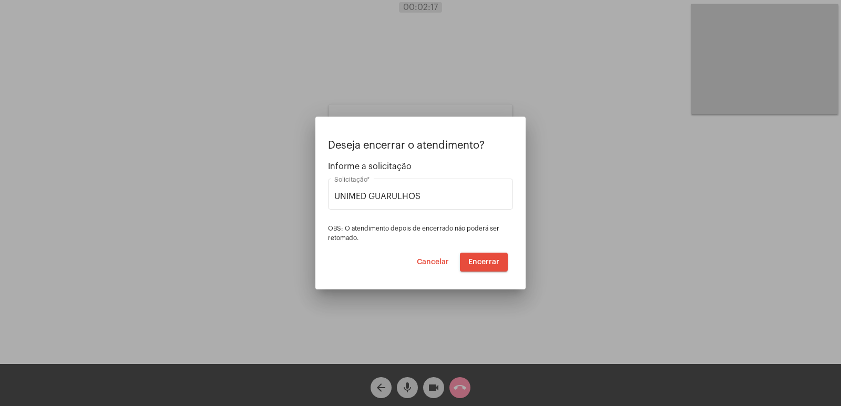
drag, startPoint x: 474, startPoint y: 273, endPoint x: 482, endPoint y: 260, distance: 15.6
click at [475, 273] on mat-dialog-container "Deseja encerrar o atendimento? Informe a solicitação UNIMED GUARULHOS Solicitaç…" at bounding box center [420, 203] width 210 height 173
click at [482, 260] on span "Encerrar" at bounding box center [483, 262] width 31 height 7
